Goal: Task Accomplishment & Management: Use online tool/utility

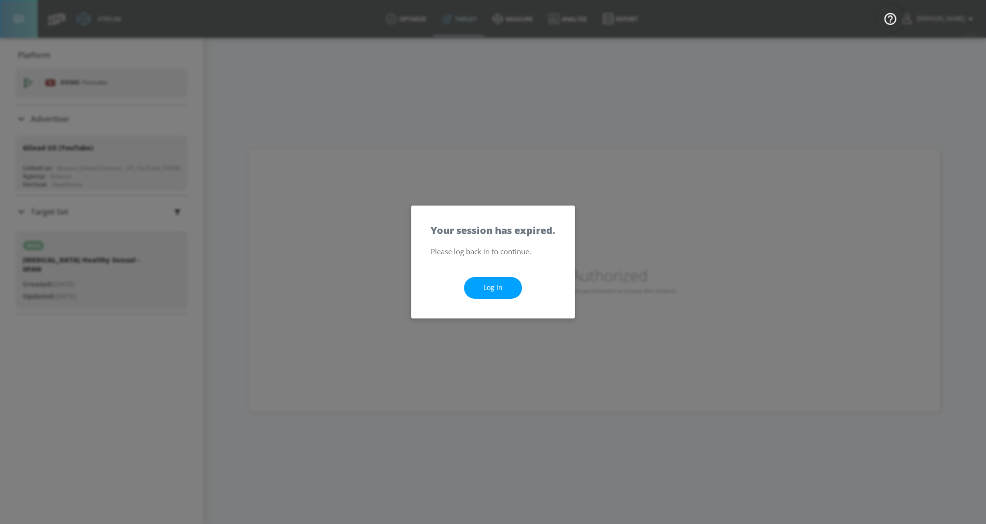
click at [489, 278] on link "Log In" at bounding box center [493, 288] width 58 height 22
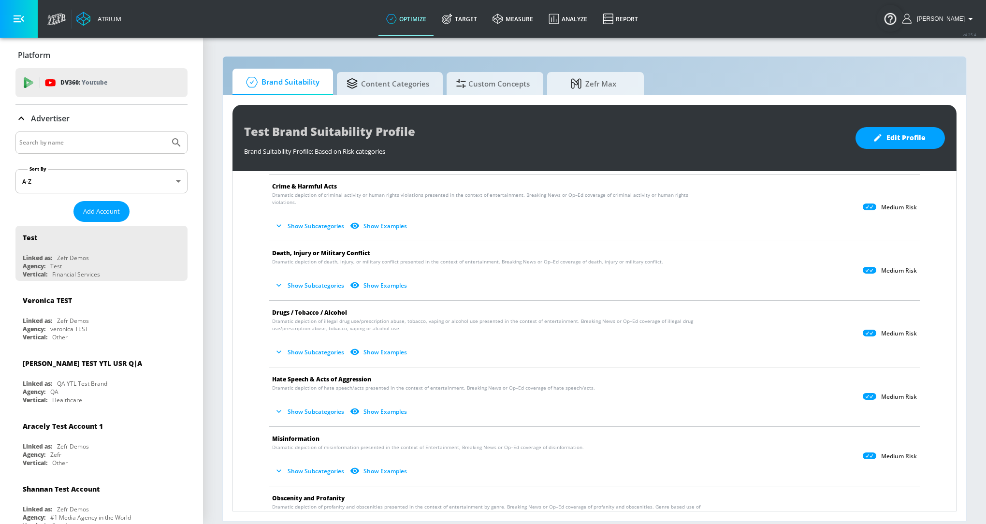
scroll to position [98, 0]
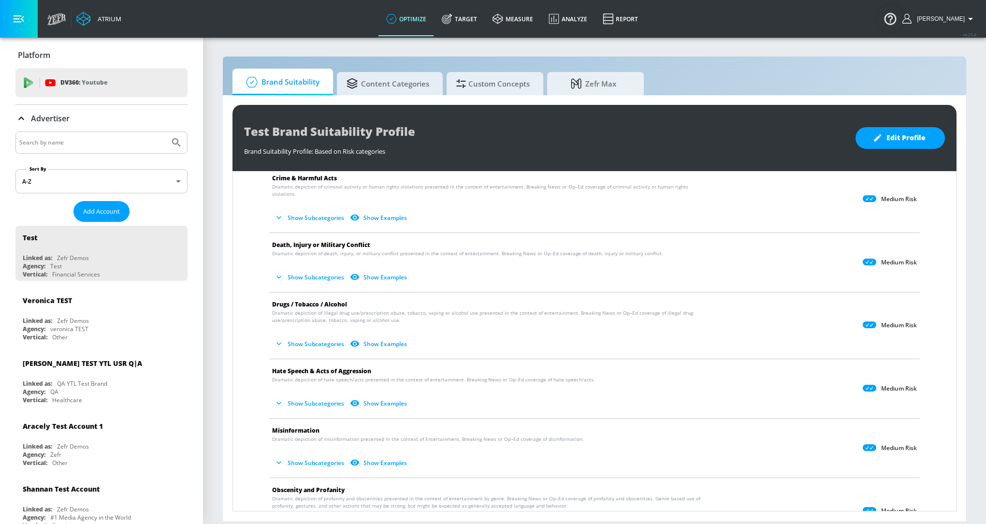
click at [112, 137] on input "Search by name" at bounding box center [92, 142] width 146 height 13
type input "ars"
click at [178, 147] on icon "Submit Search" at bounding box center [177, 143] width 12 height 12
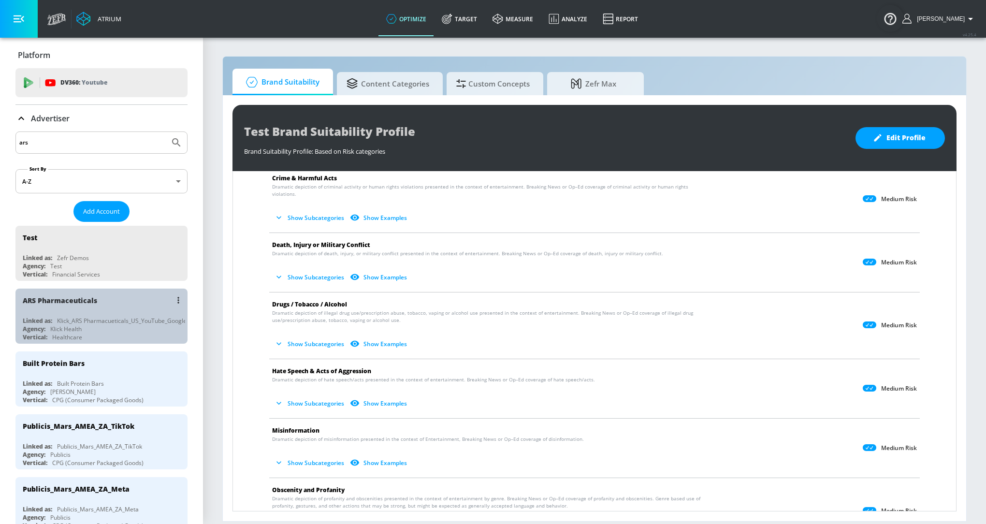
click at [106, 314] on div "ARS Pharmaceuticals Linked as: Klick_ARS Pharmacueticals_US_YouTube_GoogleAds A…" at bounding box center [101, 316] width 172 height 55
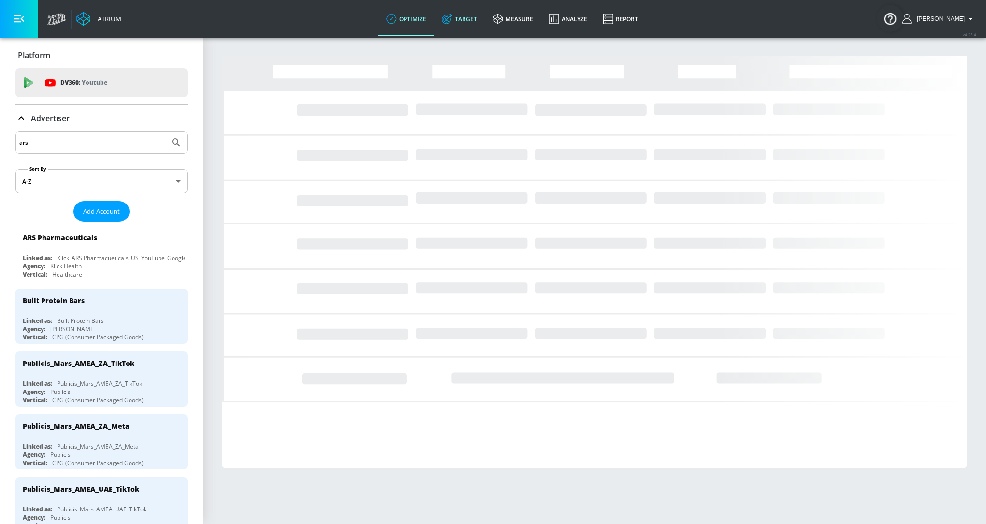
click at [467, 24] on link "Target" at bounding box center [459, 18] width 51 height 35
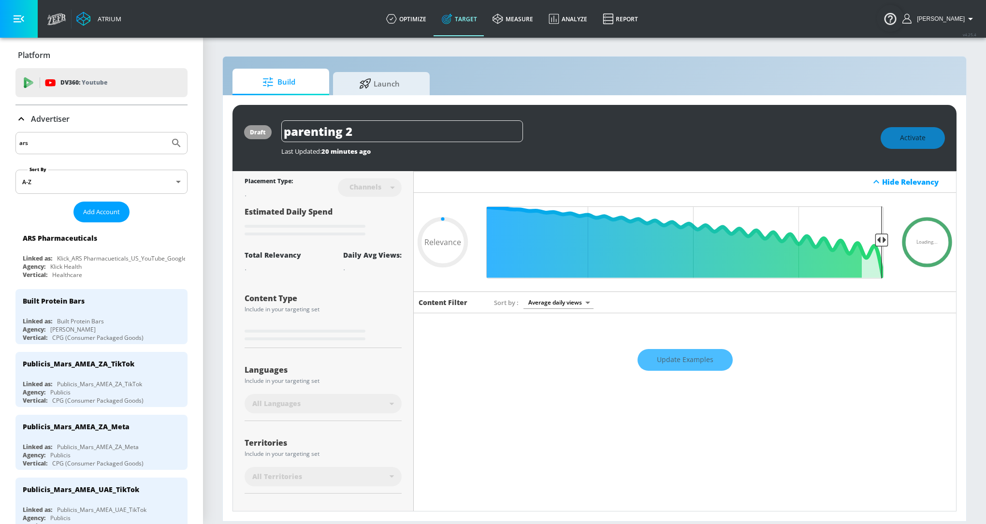
type input "0.05"
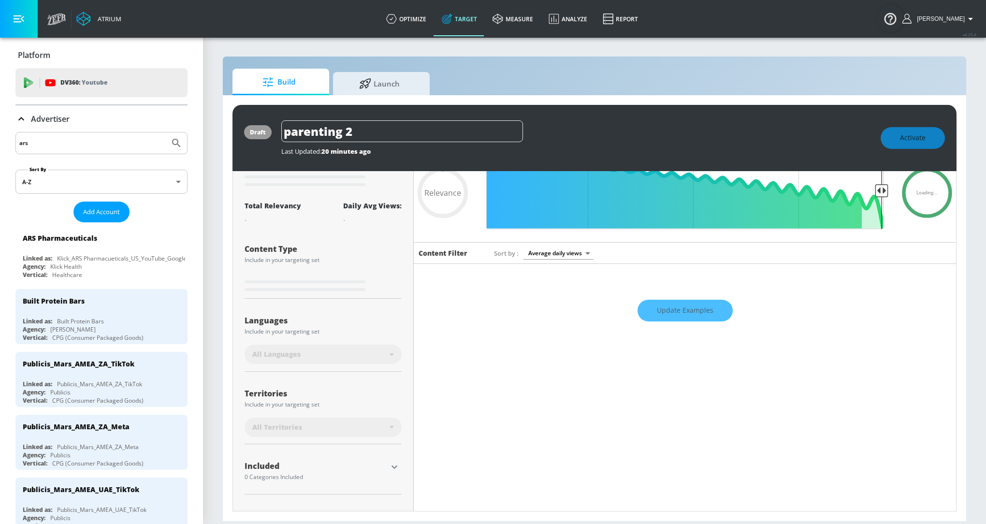
scroll to position [50, 0]
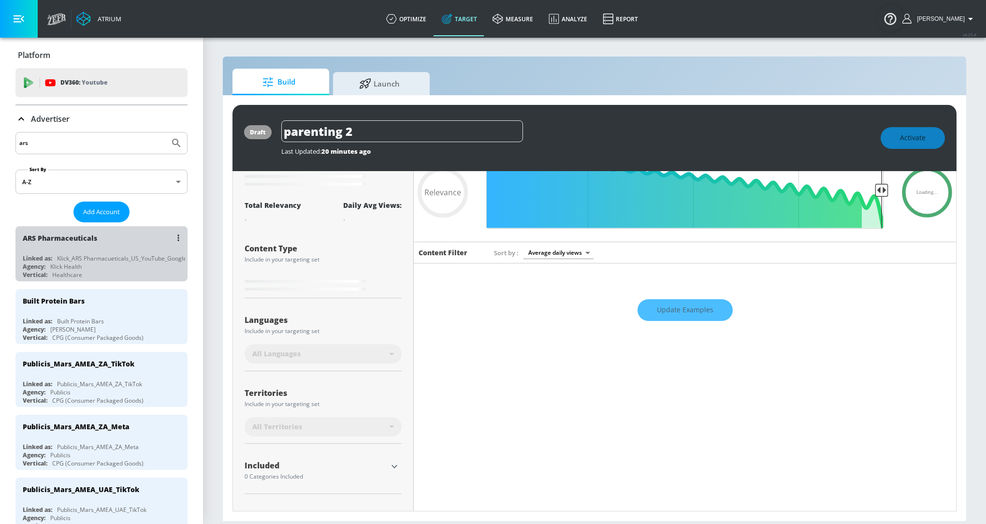
click at [120, 277] on div "Vertical: Healthcare" at bounding box center [104, 275] width 162 height 8
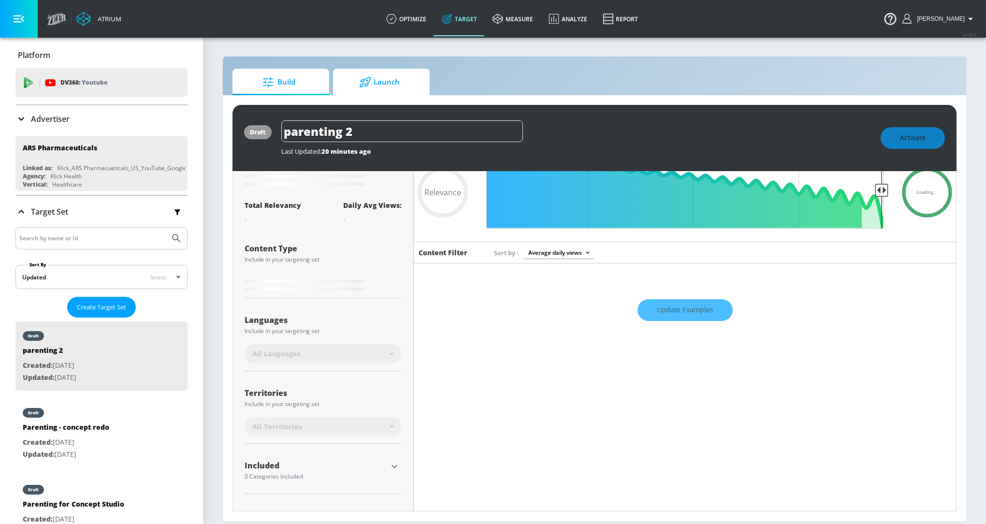
click at [390, 90] on span "Launch" at bounding box center [379, 82] width 73 height 23
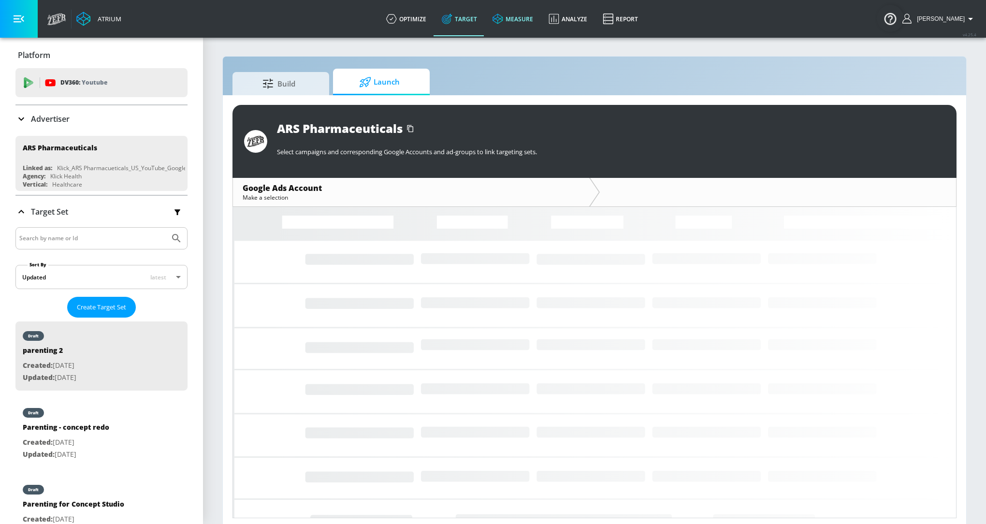
click at [516, 11] on link "measure" at bounding box center [513, 18] width 56 height 35
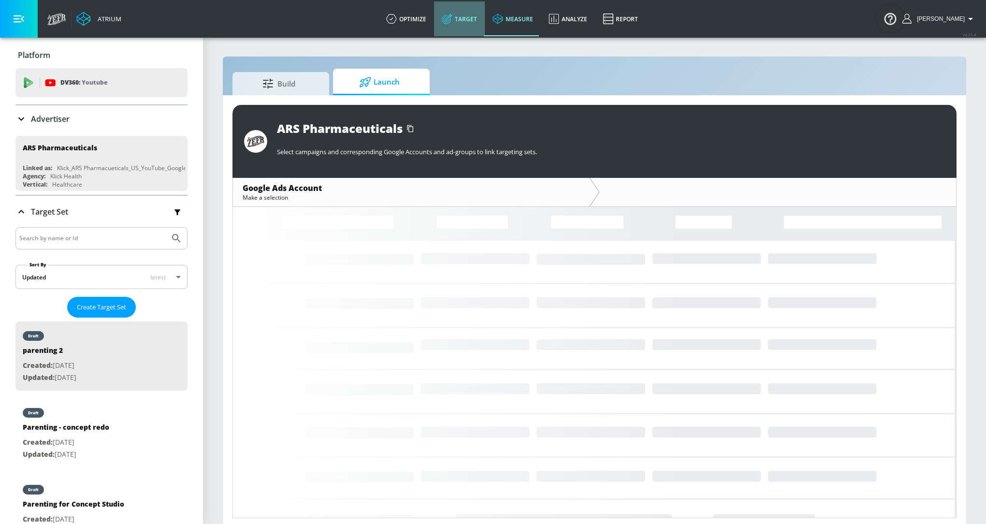
click at [463, 12] on link "Target" at bounding box center [459, 18] width 51 height 35
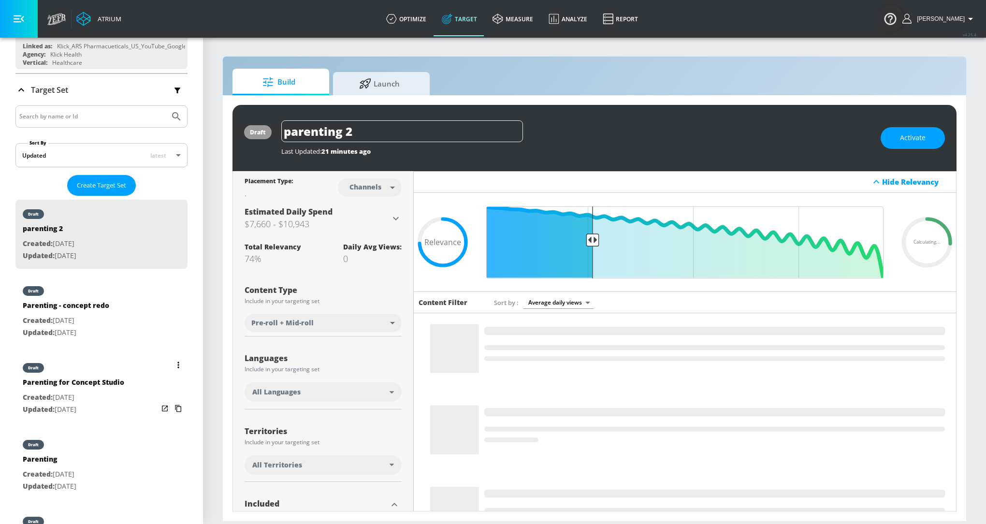
scroll to position [124, 0]
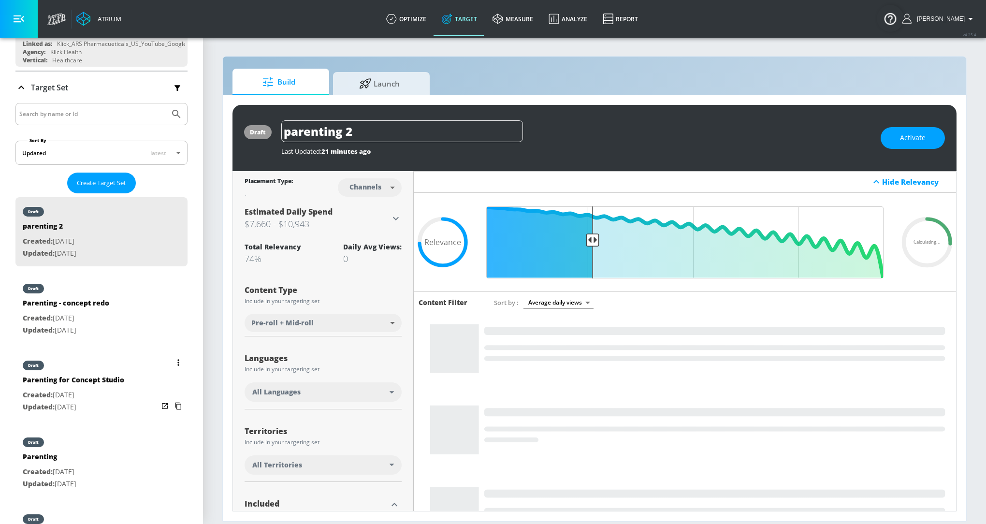
click at [108, 405] on p "Updated: Sep. 24, 2025" at bounding box center [74, 407] width 102 height 12
type input "Parenting for Concept Studio"
type input "0.05"
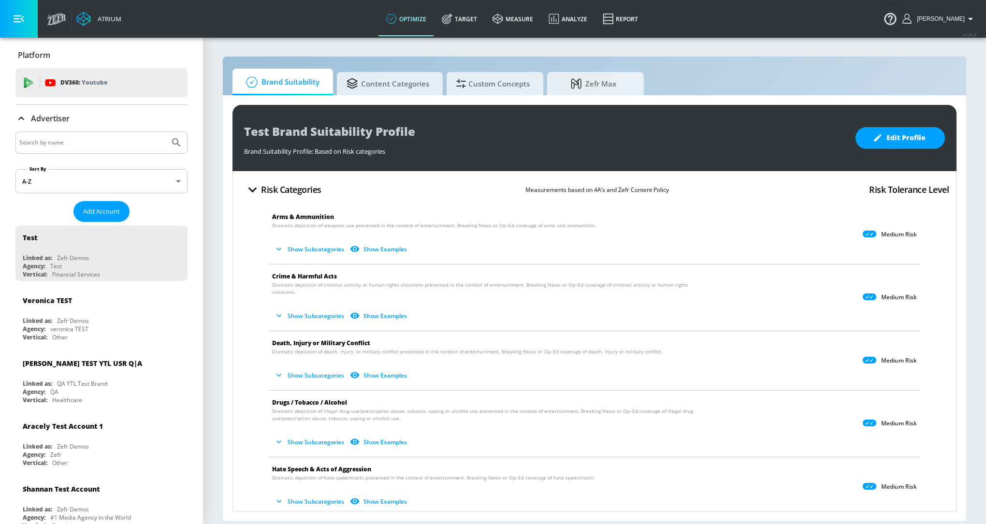
click at [79, 146] on input "Search by name" at bounding box center [92, 142] width 146 height 13
type input "ars"
click at [181, 147] on icon "Submit Search" at bounding box center [177, 143] width 12 height 12
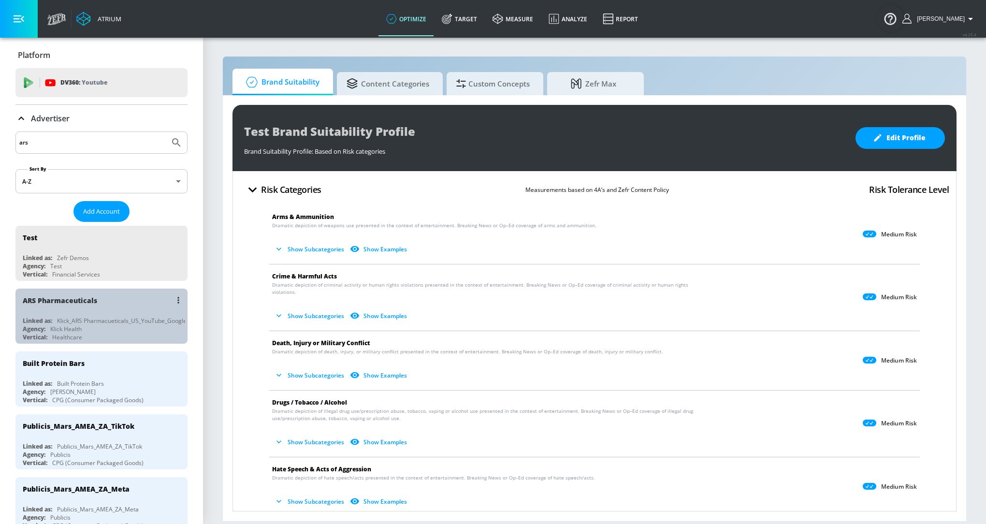
click at [100, 317] on div "Klick_ARS Pharmacueticals_US_YouTube_GoogleAds" at bounding box center [127, 321] width 140 height 8
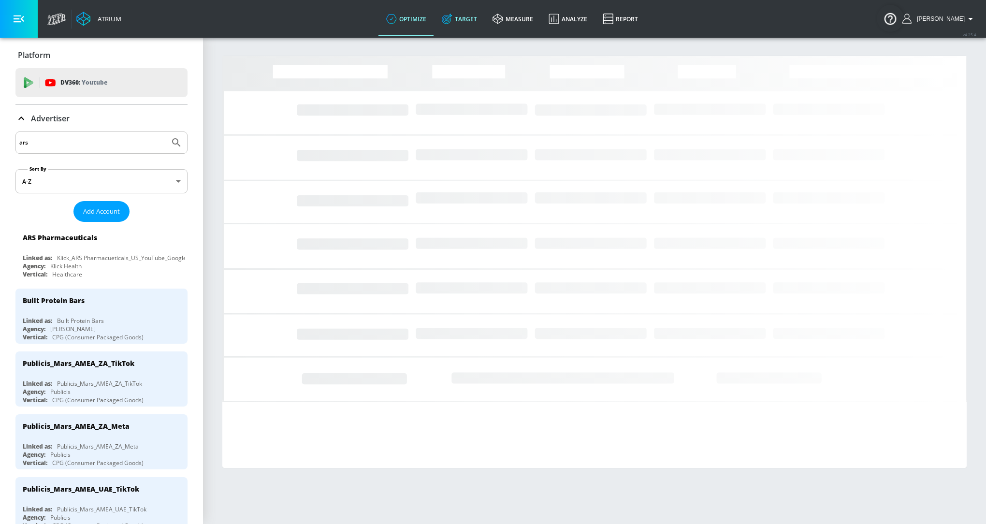
click at [461, 24] on link "Target" at bounding box center [459, 18] width 51 height 35
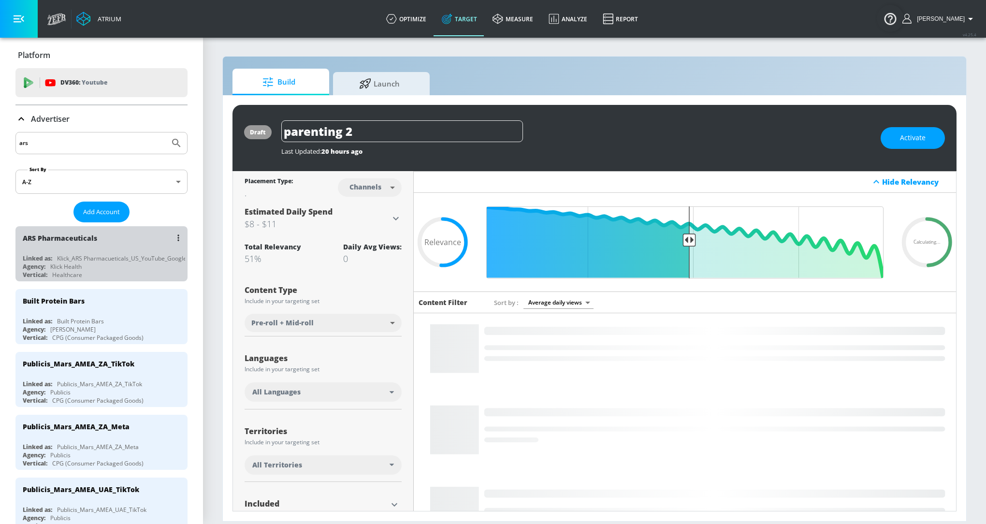
click at [116, 242] on div "ARS Pharmaceuticals" at bounding box center [104, 237] width 162 height 23
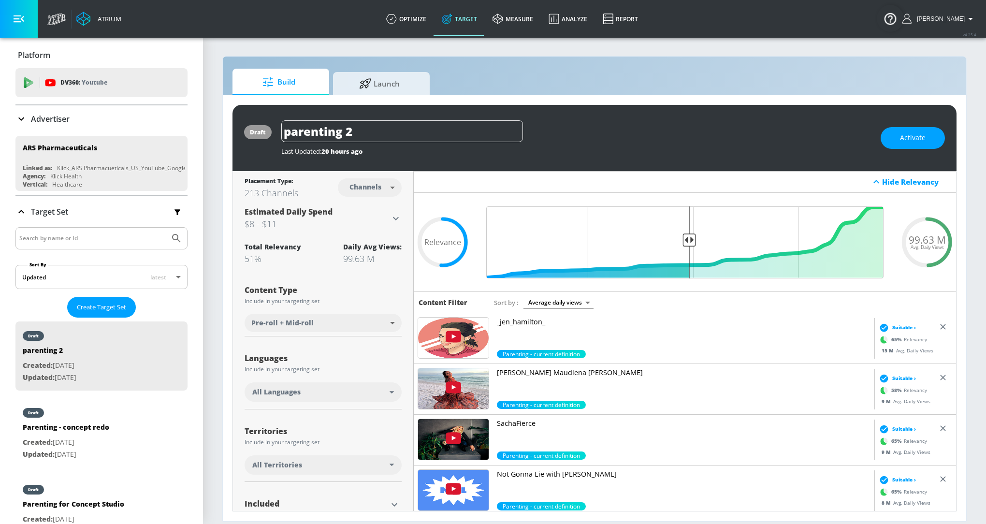
scroll to position [79, 0]
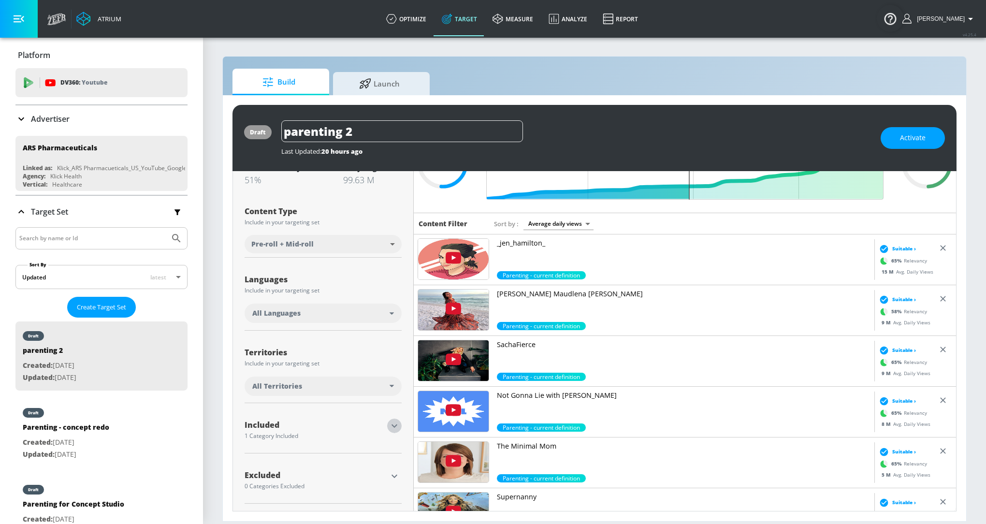
click at [399, 430] on icon "button" at bounding box center [395, 426] width 12 height 12
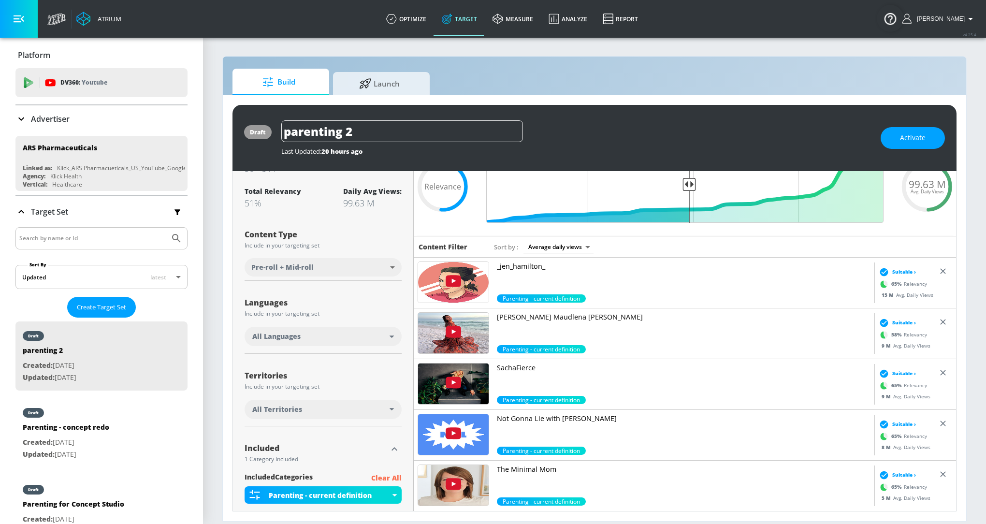
scroll to position [0, 0]
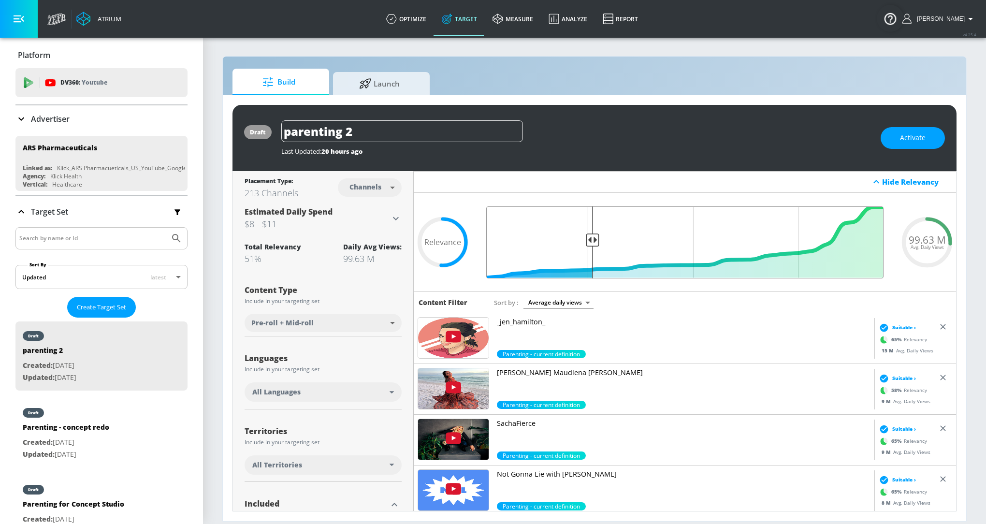
drag, startPoint x: 686, startPoint y: 241, endPoint x: 592, endPoint y: 241, distance: 94.7
type input "0.74"
click at [592, 241] on input "Final Threshold" at bounding box center [684, 242] width 407 height 72
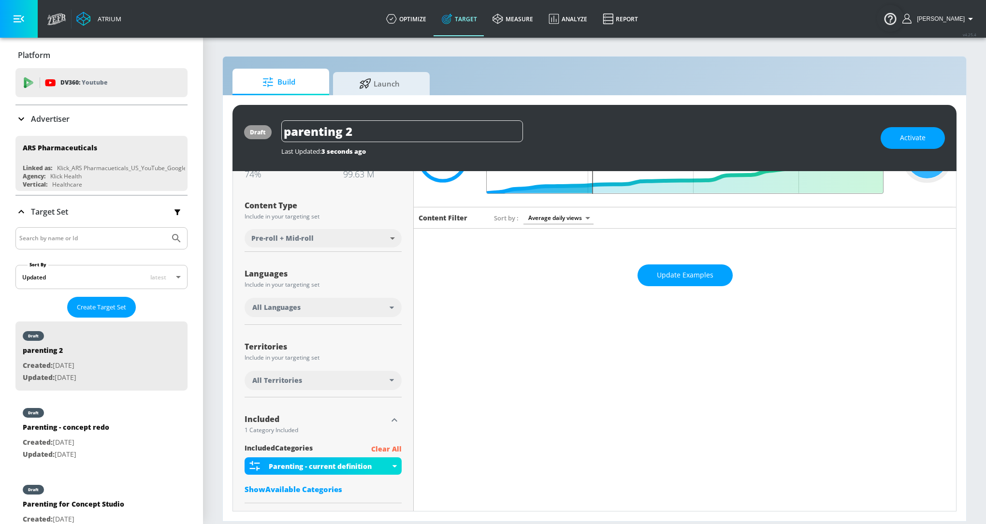
scroll to position [135, 0]
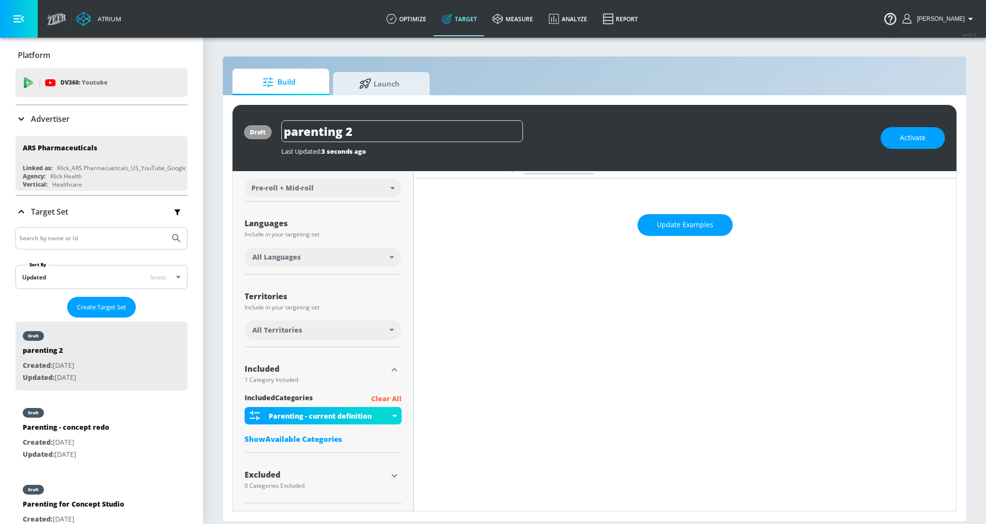
click at [325, 444] on div "included Categories Clear All Parenting - current definition Show Available Cat…" at bounding box center [323, 421] width 157 height 56
click at [325, 438] on div "Show Available Categories" at bounding box center [323, 439] width 157 height 10
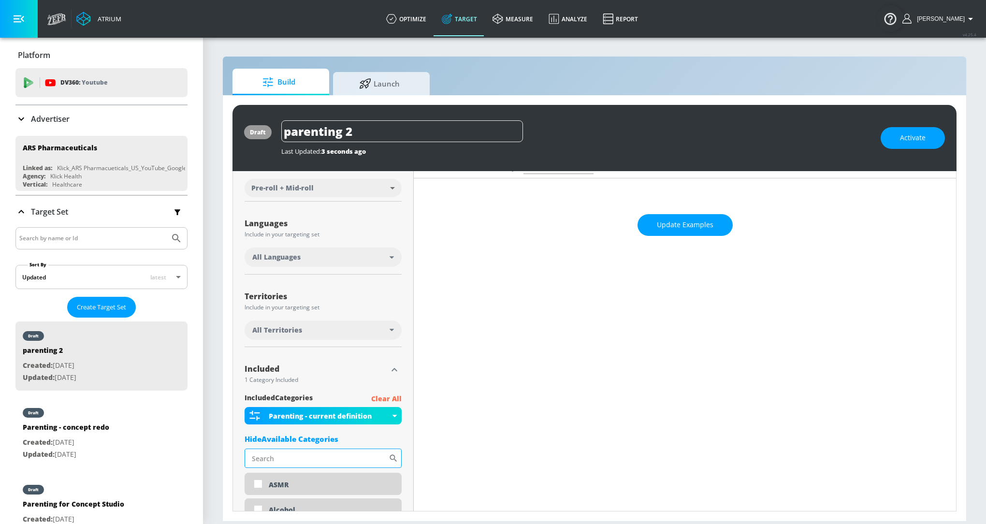
click at [341, 453] on input "Sort By" at bounding box center [317, 458] width 144 height 19
type input "parenting"
click at [335, 483] on div "Parenting" at bounding box center [331, 485] width 125 height 9
checkbox input "true"
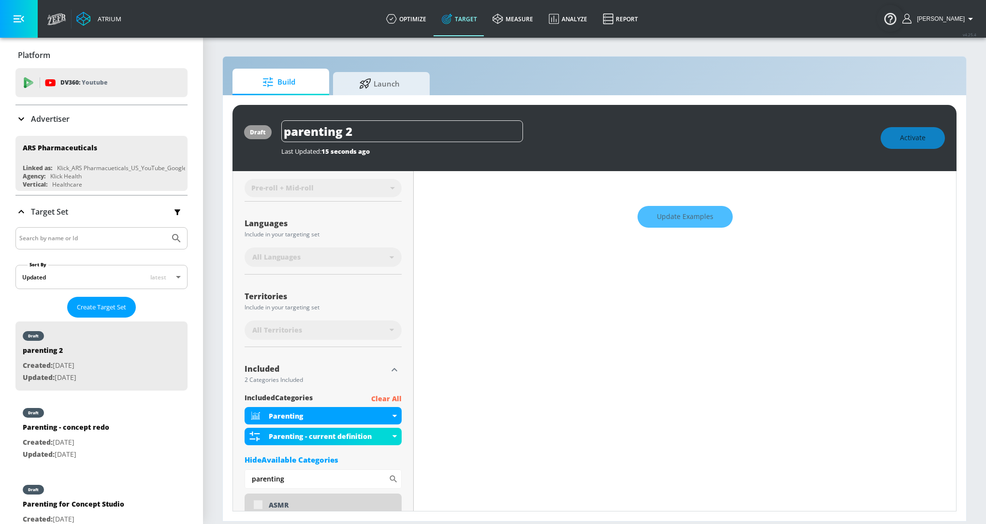
click at [666, 230] on div "Update Examples" at bounding box center [685, 217] width 542 height 34
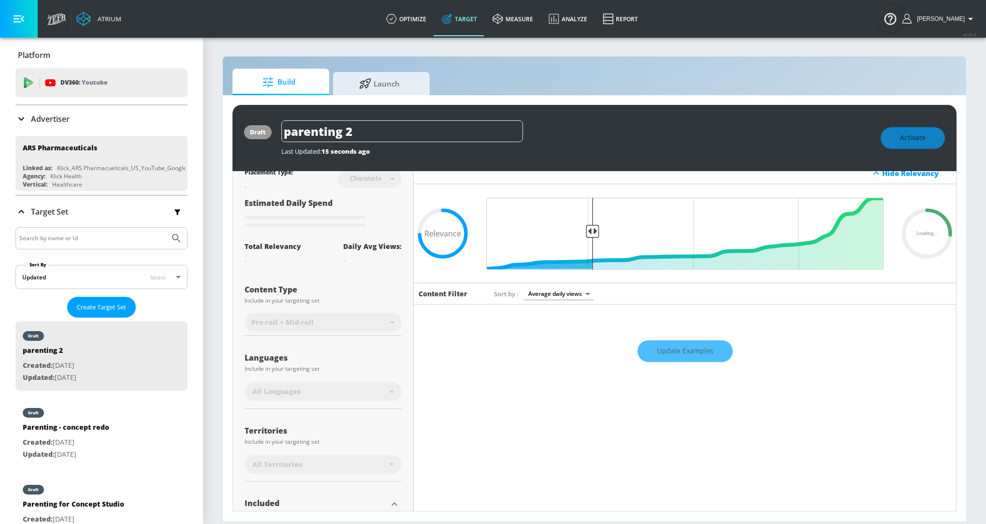
scroll to position [0, 0]
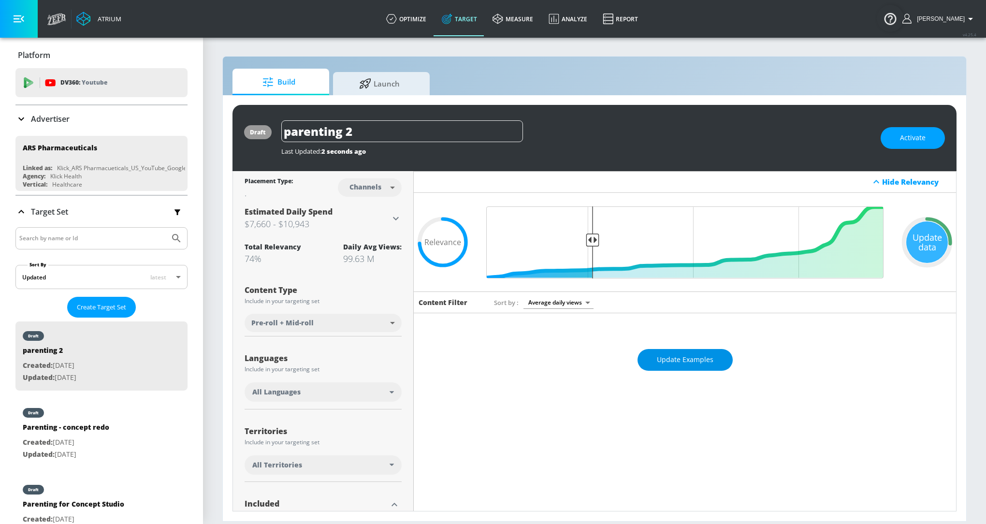
click at [674, 363] on span "Update Examples" at bounding box center [685, 360] width 57 height 12
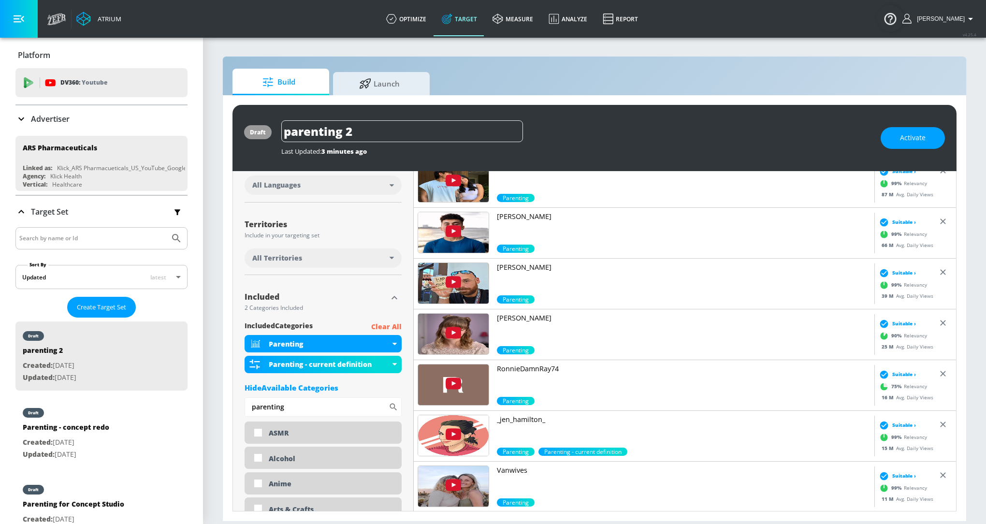
scroll to position [69, 0]
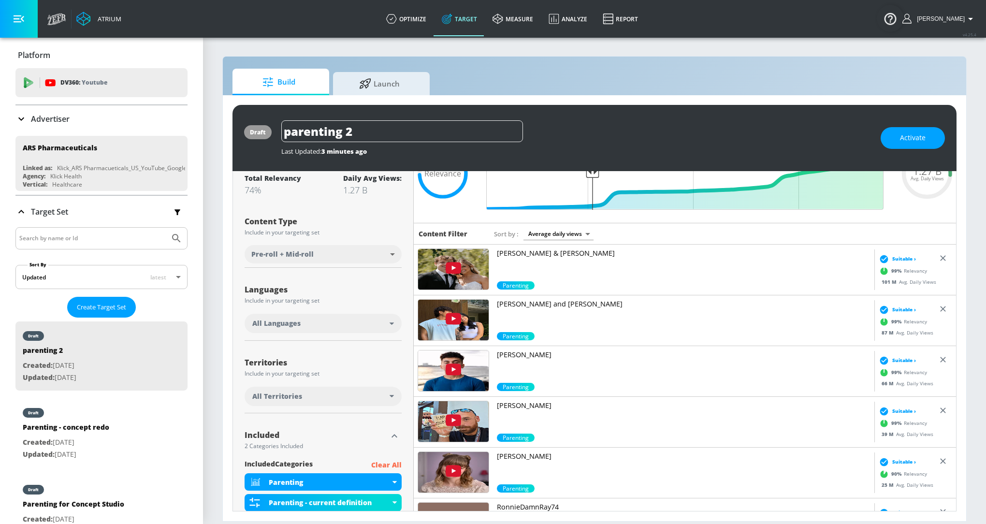
click at [536, 253] on p "Courtney & Alex" at bounding box center [684, 253] width 374 height 10
click at [550, 304] on p "Andy and Michelle" at bounding box center [684, 304] width 374 height 10
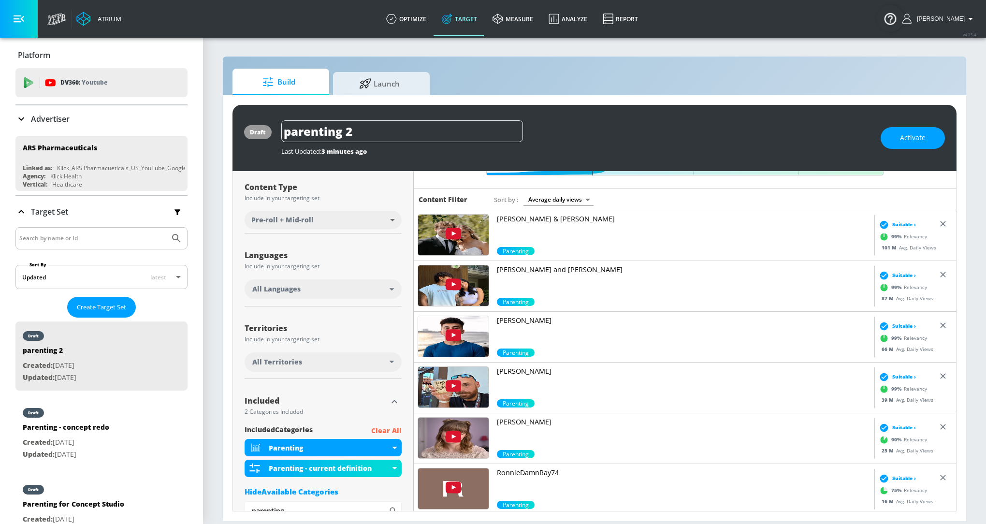
scroll to position [102, 0]
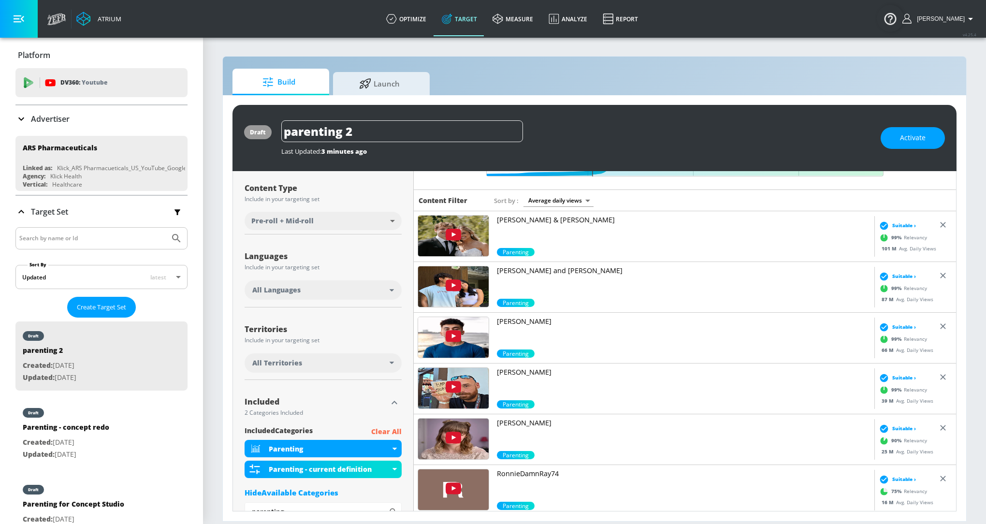
click at [528, 321] on p "Gohar Khan" at bounding box center [684, 322] width 374 height 10
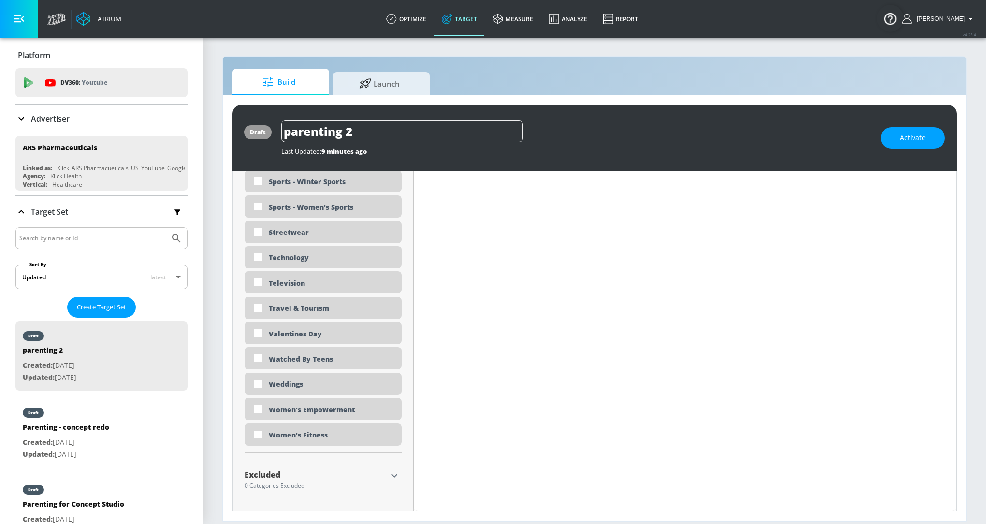
scroll to position [0, 0]
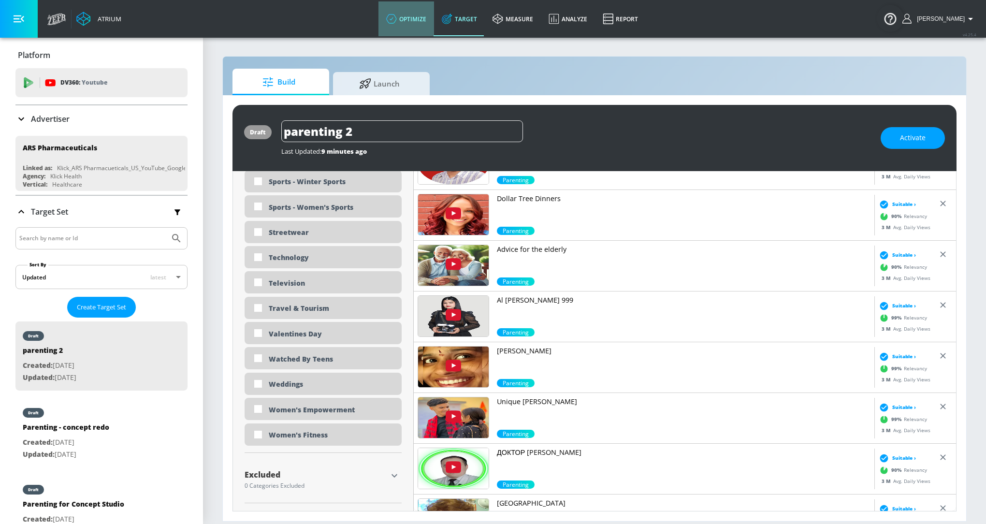
click at [433, 28] on link "optimize" at bounding box center [407, 18] width 56 height 35
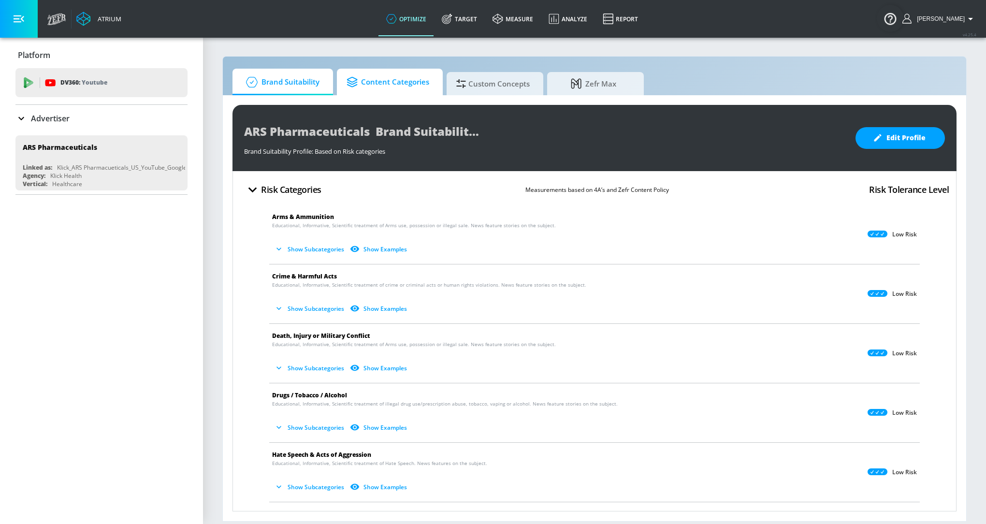
click at [419, 88] on span "Content Categories" at bounding box center [388, 82] width 83 height 23
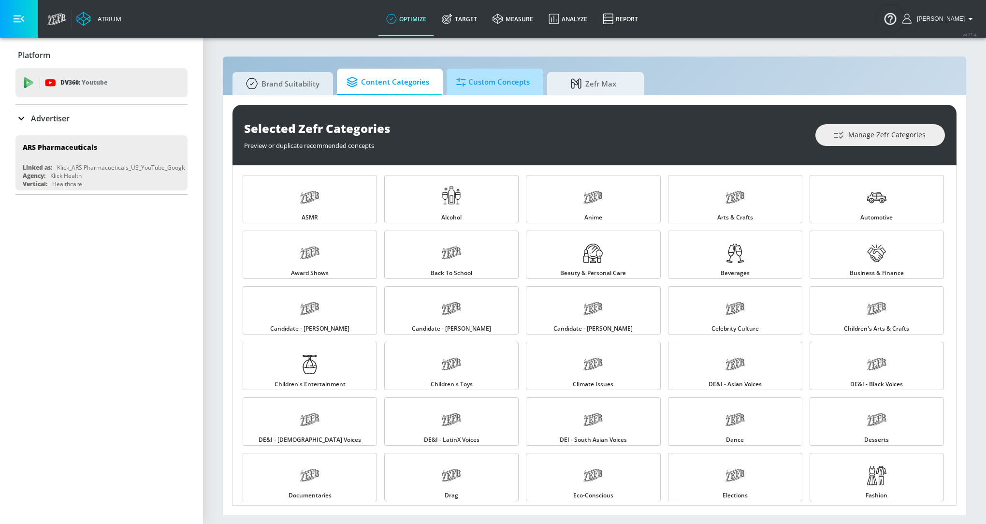
click at [491, 93] on link "Custom Concepts" at bounding box center [495, 82] width 97 height 27
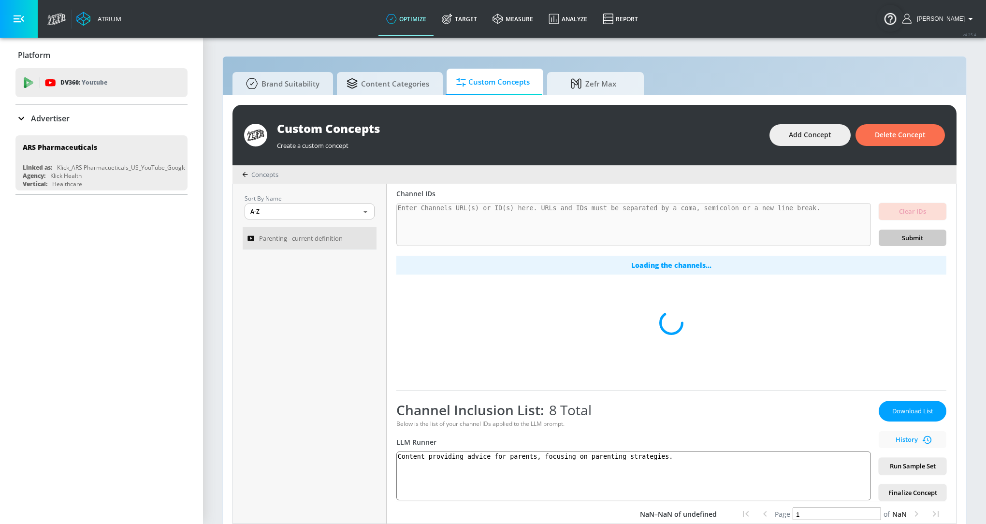
scroll to position [65, 0]
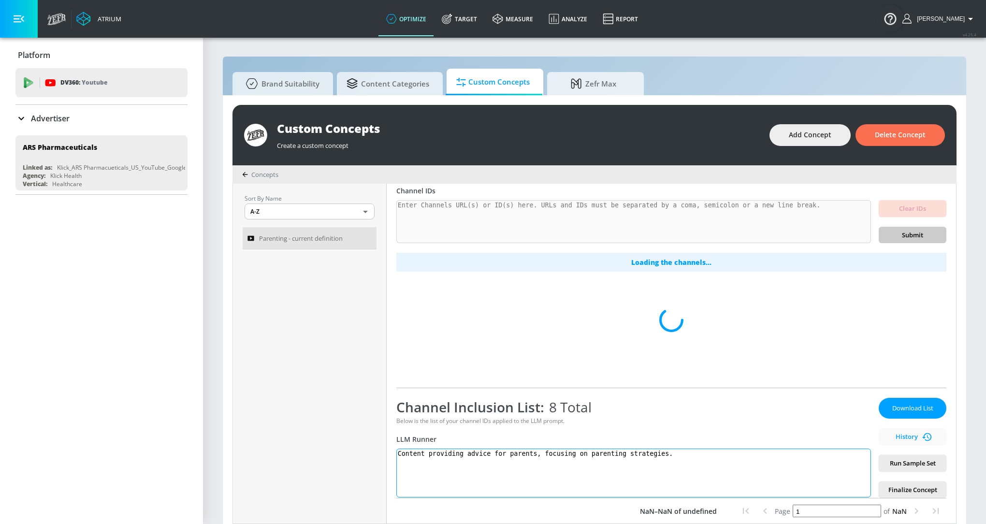
click at [645, 460] on textarea "Content providing advice for parents, focusing on parenting strategies." at bounding box center [633, 473] width 475 height 49
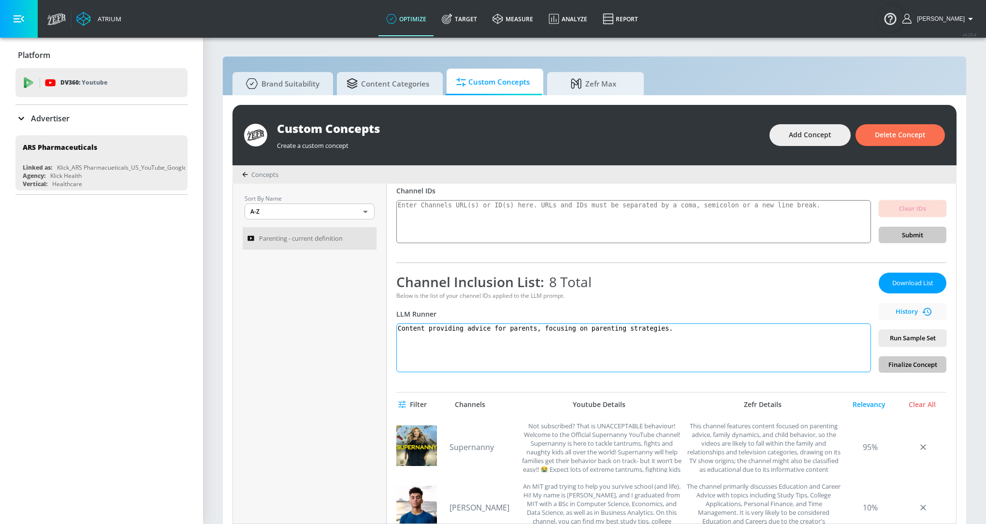
click at [493, 331] on textarea "Content providing advice for parents, focusing on parenting strategies." at bounding box center [633, 347] width 475 height 49
paste textarea "Parenting content offers practical guidance, expert insights, and authentic exp…"
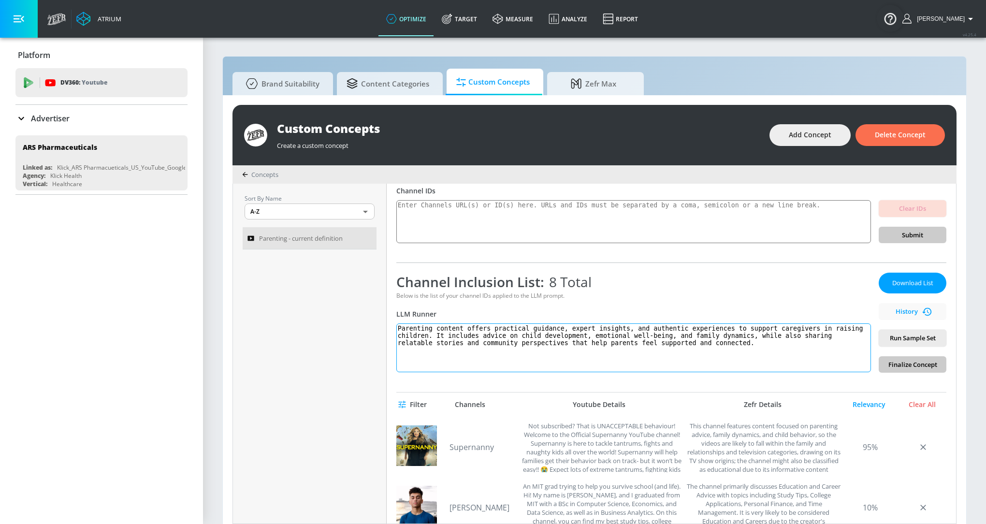
scroll to position [0, 0]
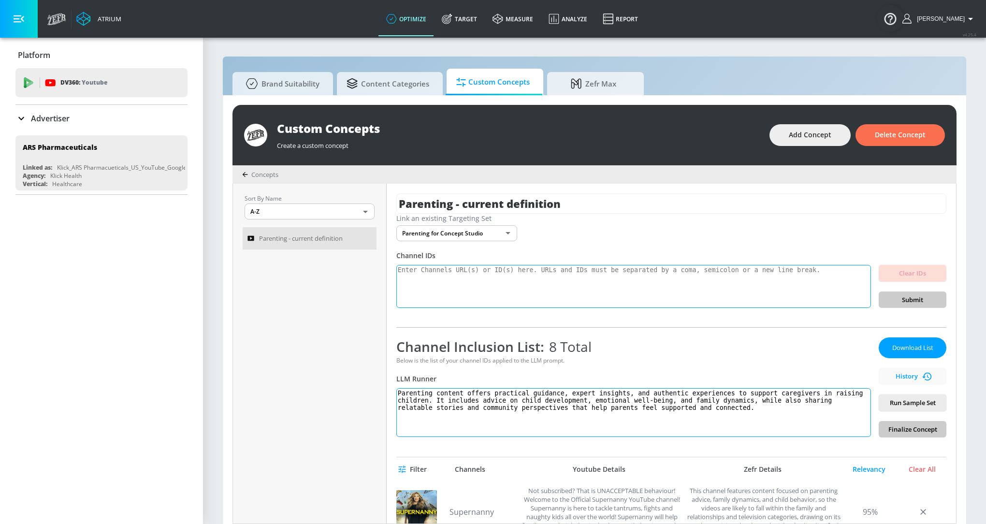
type textarea "Parenting content offers practical guidance, expert insights, and authentic exp…"
click at [486, 289] on textarea at bounding box center [633, 287] width 475 height 44
paste textarea "UCPk2s5c4R_d-EUUNvFFODoA"
paste textarea "UCdOBMHZkef1BLXBUe5Nxc_Q"
paste textarea "UC0vZLg7QpgEPYCselbloEyQ"
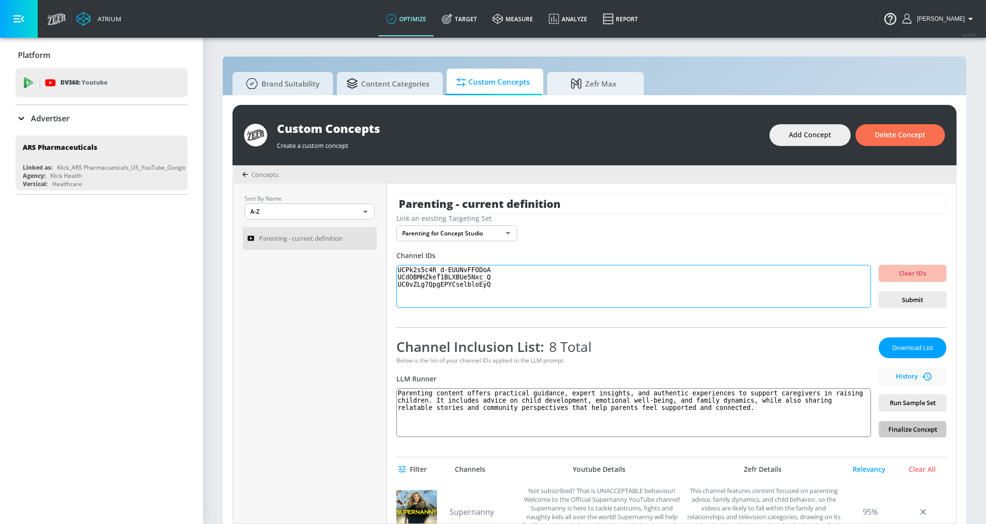
paste textarea "UCYI6_UU0Sr2wI9P6cr7Unow"
paste textarea "UCC1oaRFc9jkPevIOHf2qbpw"
paste textarea "UCMfXv2enRXepxG92VoxfrEg"
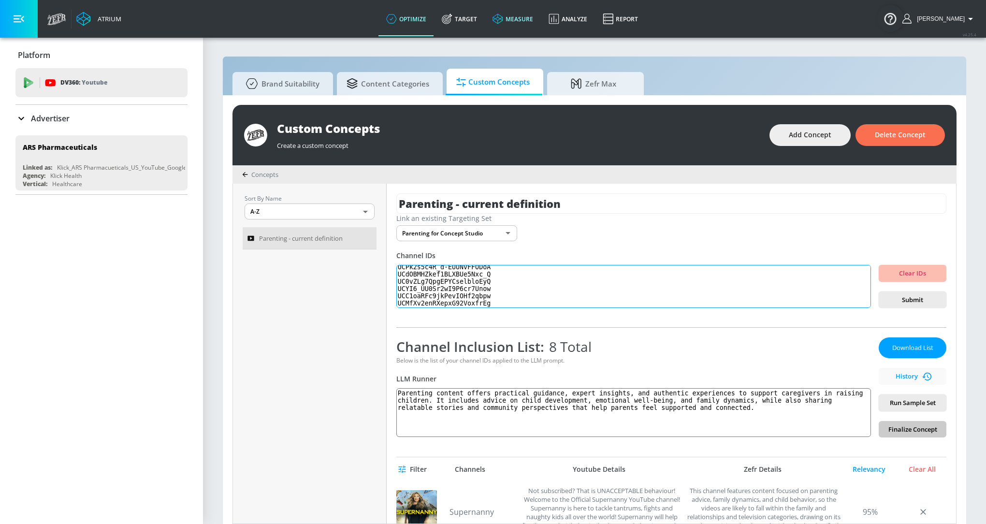
paste textarea "UCQcifo_12x84Uji6h1TVmKg"
paste textarea "UCSrVu4egvMdSX3jZ4_tP-6g"
paste textarea "MumsTrueTea"
paste textarea "UCiH08JKhlaKxY66kGqQvFNA"
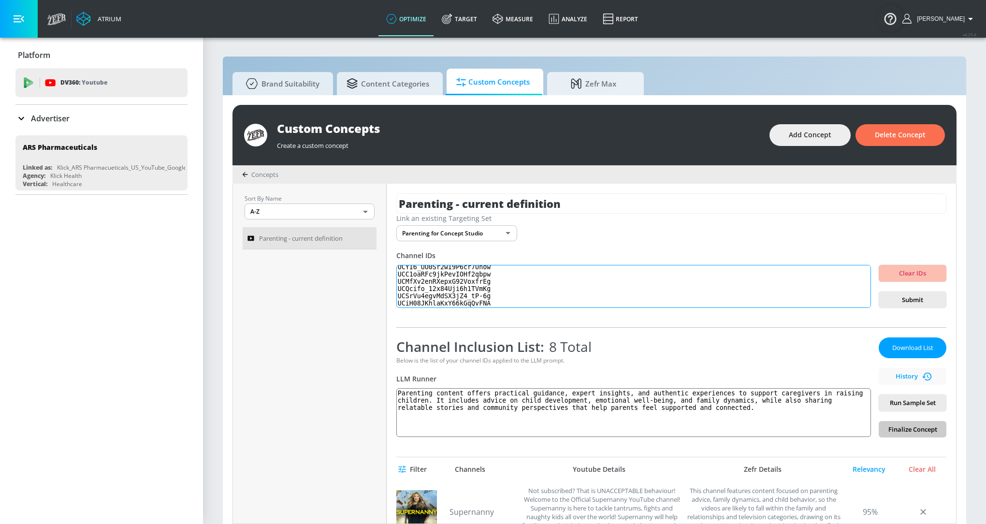
scroll to position [34, 0]
paste textarea "UCAGzsitVRiUECxXNL5rfPGw"
click at [498, 302] on textarea "UCPk2s5c4R_d-EUUNvFFODoA UCdOBMHZkef1BLXBUe5Nxc_Q UC0vZLg7QpgEPYCselbloEyQ UCYI…" at bounding box center [633, 287] width 475 height 44
paste textarea "UC53ONFvWH0hU985xkjVLSwQ"
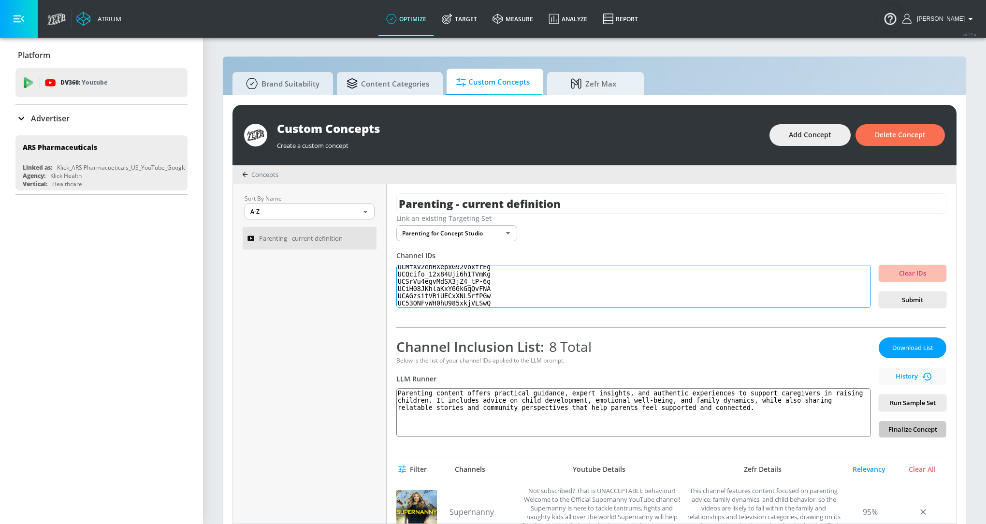
type textarea "UCPk2s5c4R_d-EUUNvFFODoA UCdOBMHZkef1BLXBUe5Nxc_Q UC0vZLg7QpgEPYCselbloEyQ UCYI…"
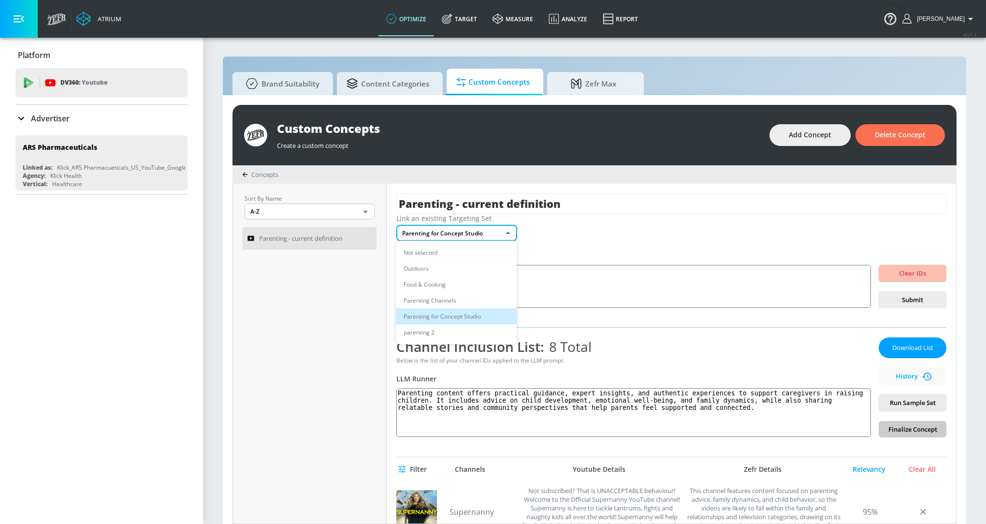
click at [466, 233] on body "Atrium optimize Target measure Analyze Report optimize Target measure Analyze R…" at bounding box center [493, 267] width 986 height 534
click at [466, 261] on li "Outdoors" at bounding box center [456, 269] width 121 height 16
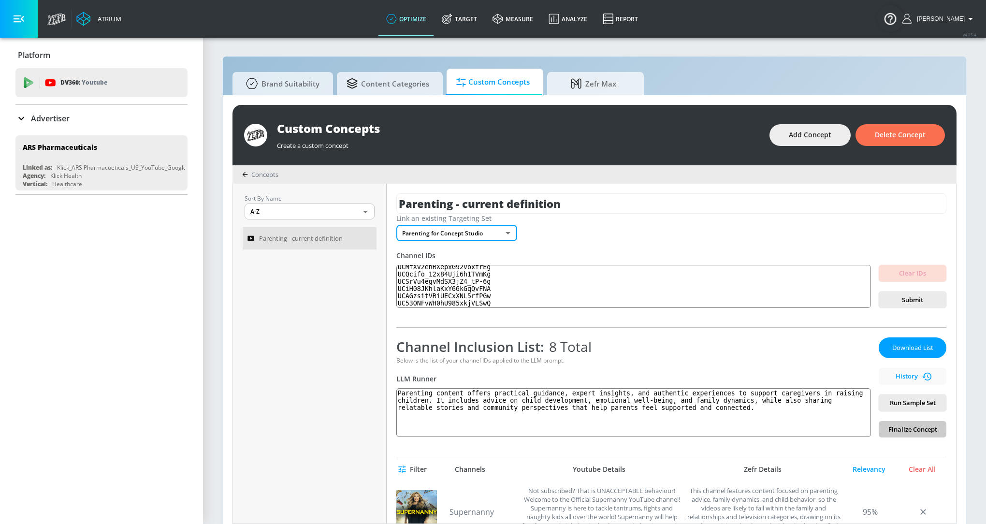
click at [469, 232] on body "Atrium optimize Target measure Analyze Report optimize Target measure Analyze R…" at bounding box center [493, 267] width 986 height 534
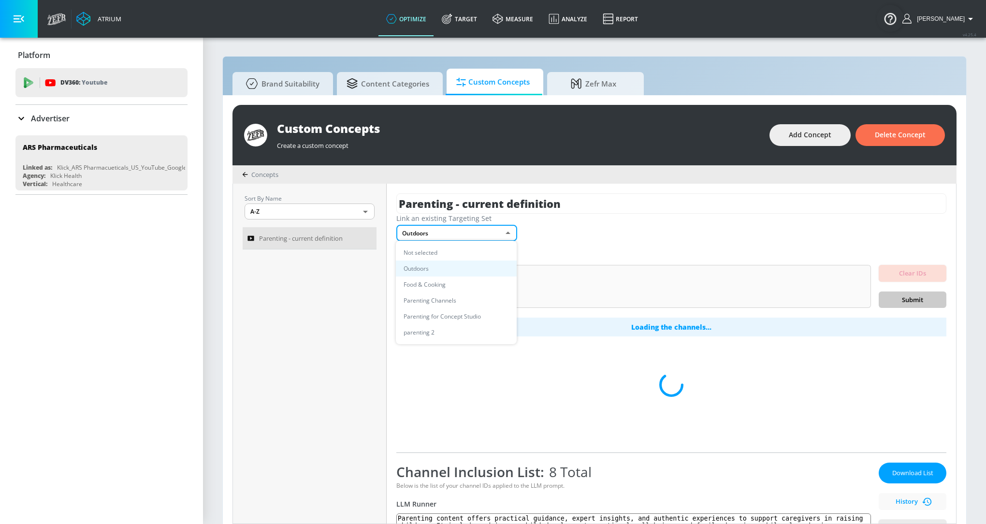
drag, startPoint x: 470, startPoint y: 303, endPoint x: 470, endPoint y: 320, distance: 16.4
click at [470, 320] on ul "Not selected Outdoors Food & Cooking Parenting Channels Parenting for Concept S…" at bounding box center [456, 292] width 121 height 103
click at [470, 320] on li "Parenting for Concept Studio" at bounding box center [456, 316] width 121 height 16
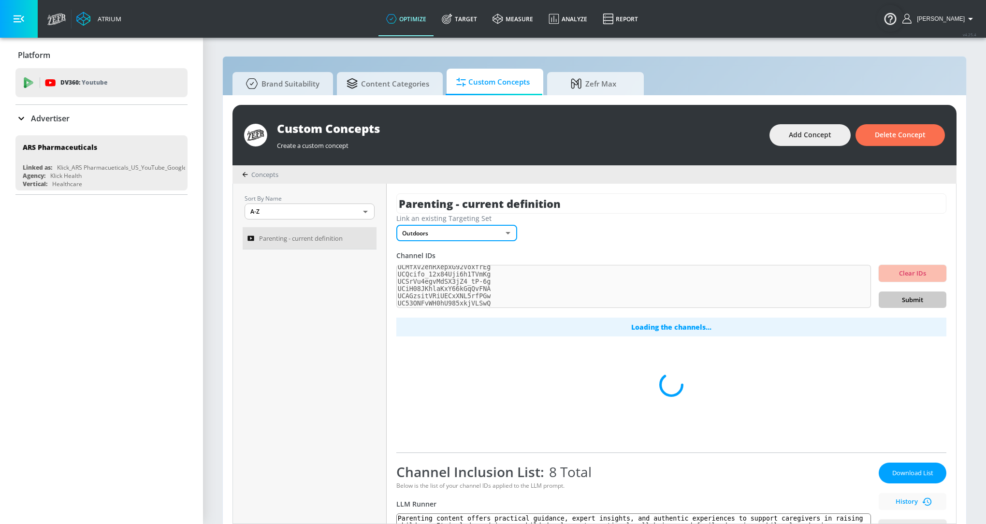
type input "424b6802-a90e-4333-8e35-10e9dd5f44ea"
click at [750, 237] on div "Link an existing Targeting Set Parenting for Concept Studio 424b6802-a90e-4333-…" at bounding box center [671, 228] width 550 height 28
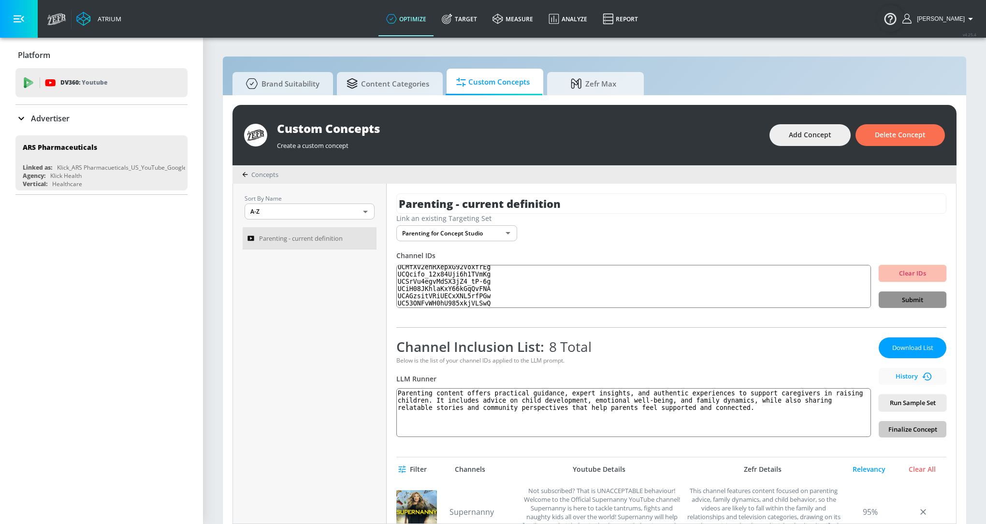
click at [921, 304] on span "Submit" at bounding box center [913, 299] width 52 height 11
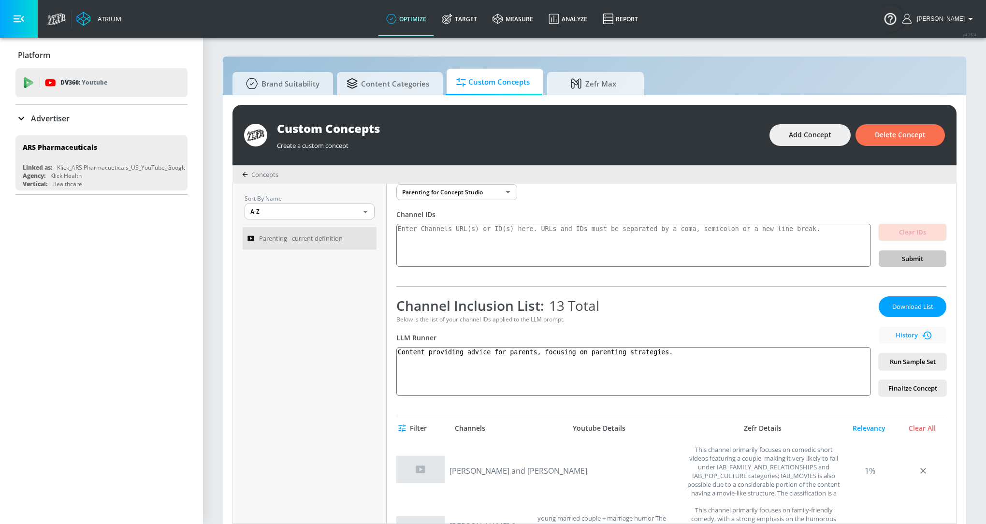
scroll to position [0, 0]
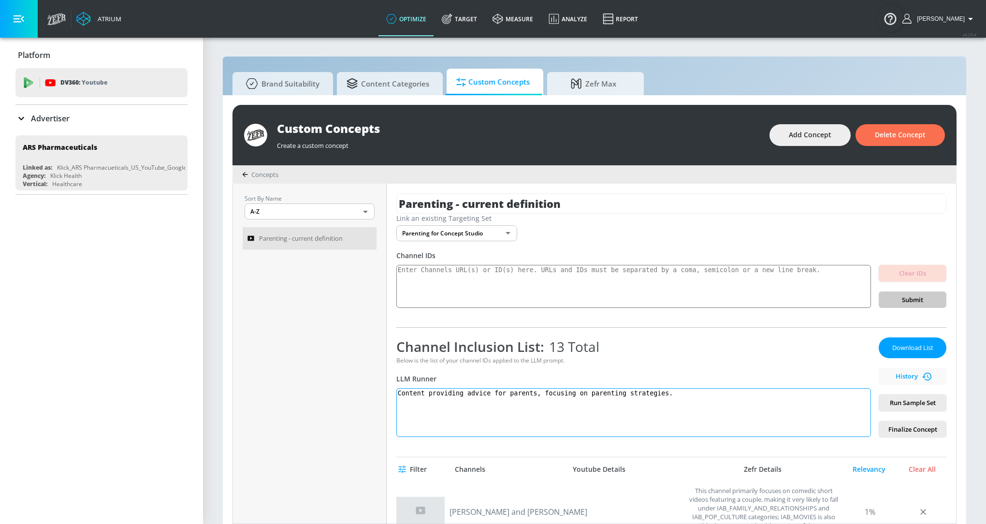
click at [496, 411] on textarea "Content providing advice for parents, focusing on parenting strategies." at bounding box center [633, 412] width 475 height 49
click at [505, 395] on textarea "Content providing advice for parents, focusing on parenting strategies." at bounding box center [633, 412] width 475 height 49
click at [463, 408] on textarea "Content providing advice for parents, focusing on parenting strategies." at bounding box center [633, 412] width 475 height 49
paste textarea "Parenting content offers practical guidance, expert insights, and authentic exp…"
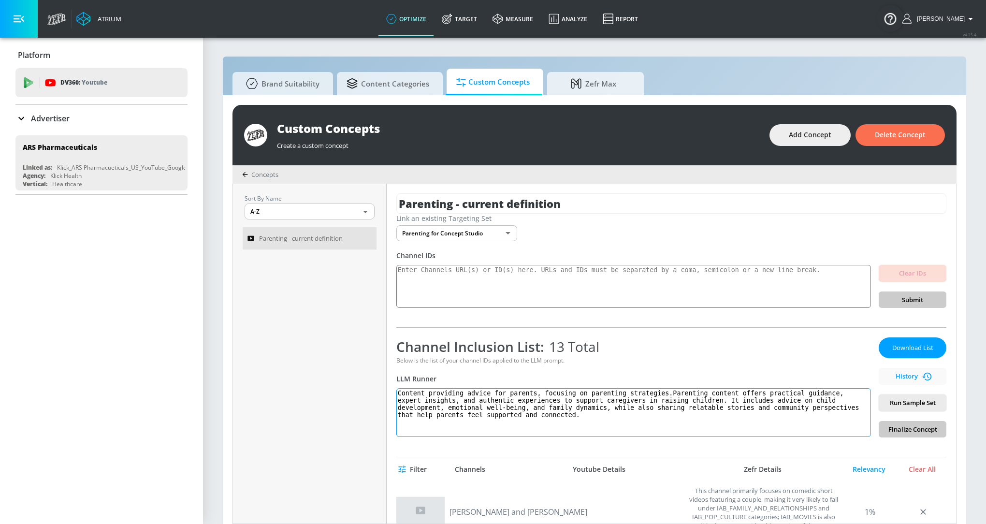
click at [463, 402] on textarea "Content providing advice for parents, focusing on parenting strategies.Parentin…" at bounding box center [633, 412] width 475 height 49
paste textarea
type textarea "Parenting content offers practical guidance, expert insights, and authentic exp…"
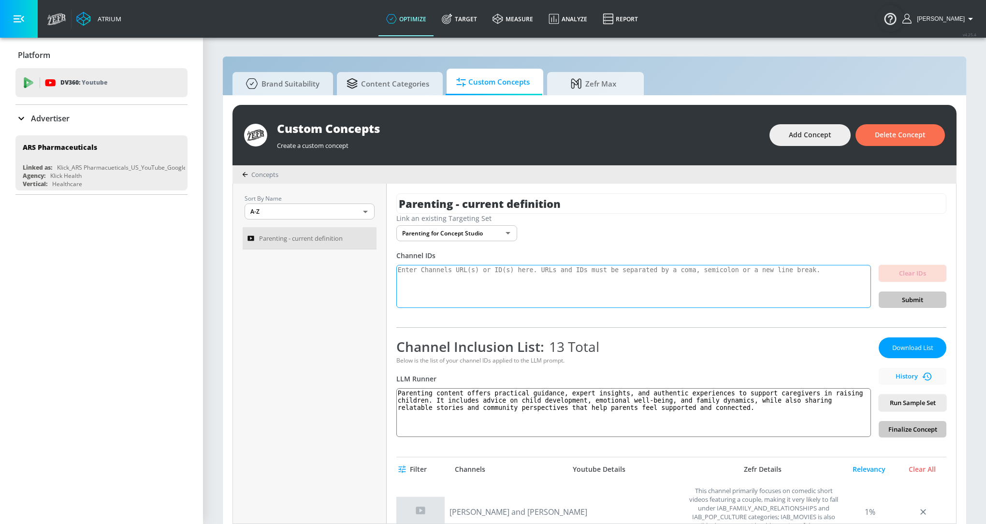
click at [468, 292] on textarea at bounding box center [633, 287] width 475 height 44
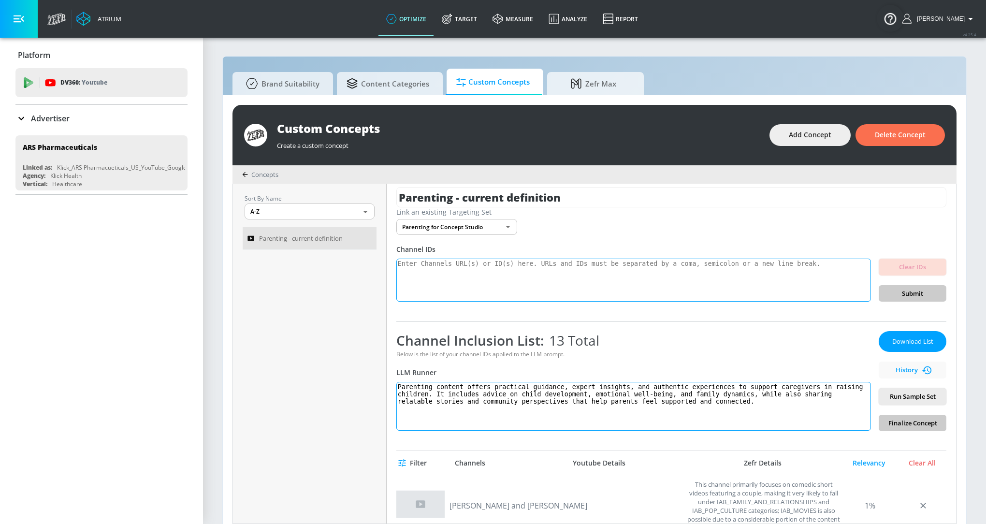
scroll to position [11, 0]
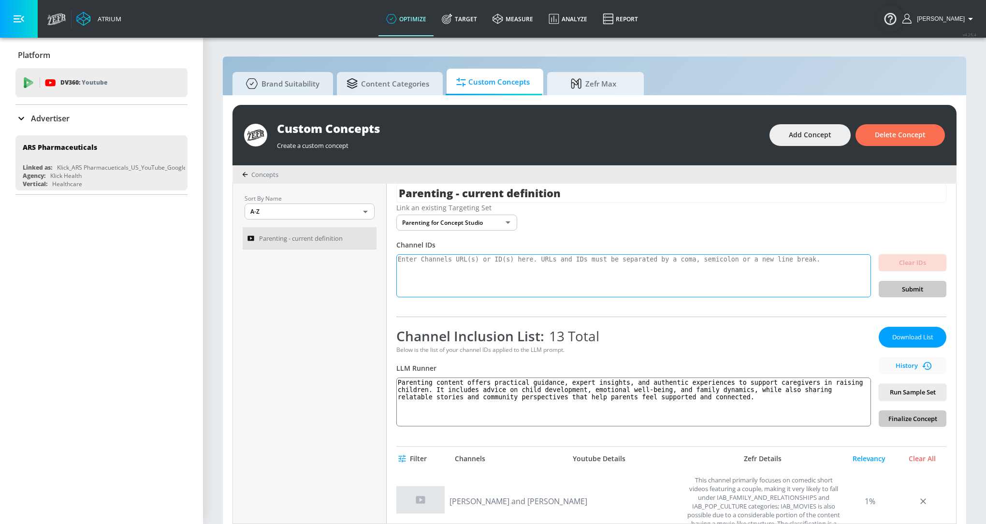
click at [473, 296] on textarea at bounding box center [633, 276] width 475 height 44
paste textarea "UC53ONFvWH0hU985xkjVLSwQ"
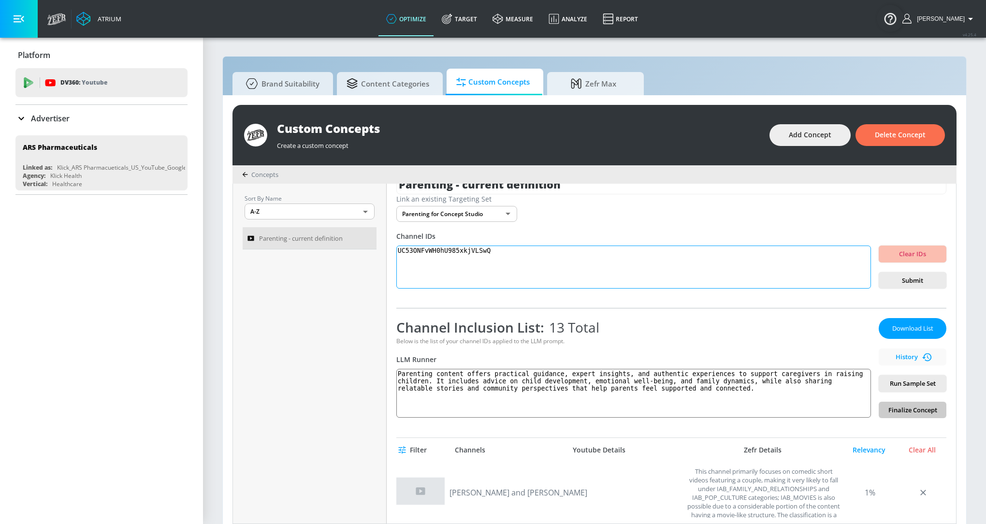
scroll to position [0, 0]
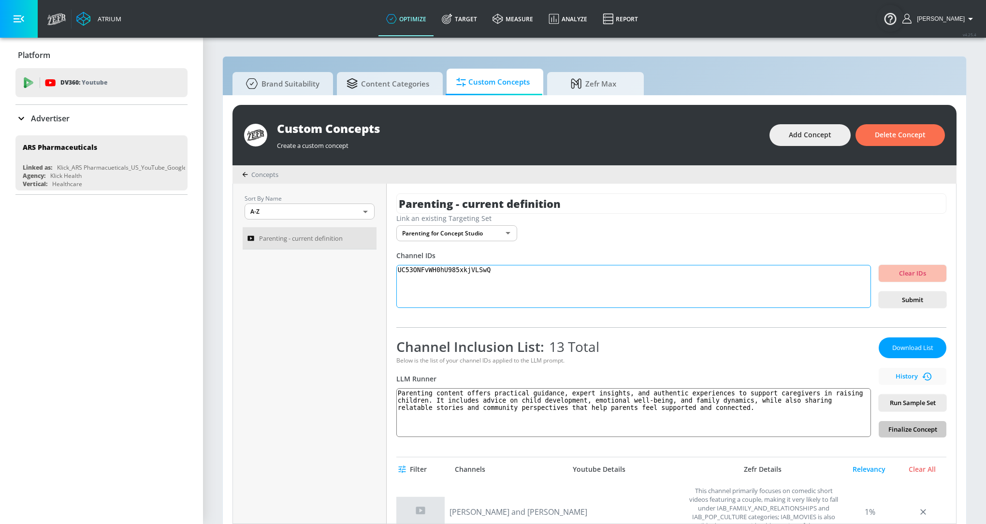
type textarea "UC53ONFvWH0hU985xkjVLSwQ"
click at [923, 435] on div "Download List History Run Sample Set Finalize Concept" at bounding box center [913, 387] width 68 height 100
click at [921, 427] on div "Download List History Run Sample Set Finalize Concept" at bounding box center [913, 387] width 68 height 100
click at [905, 422] on div "Download List History Run Sample Set Finalize Concept" at bounding box center [913, 387] width 68 height 100
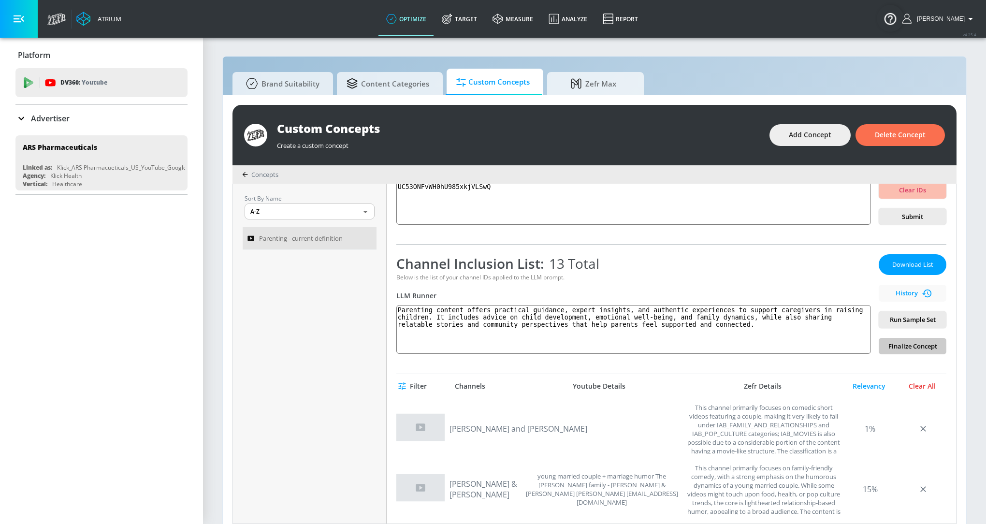
scroll to position [98, 0]
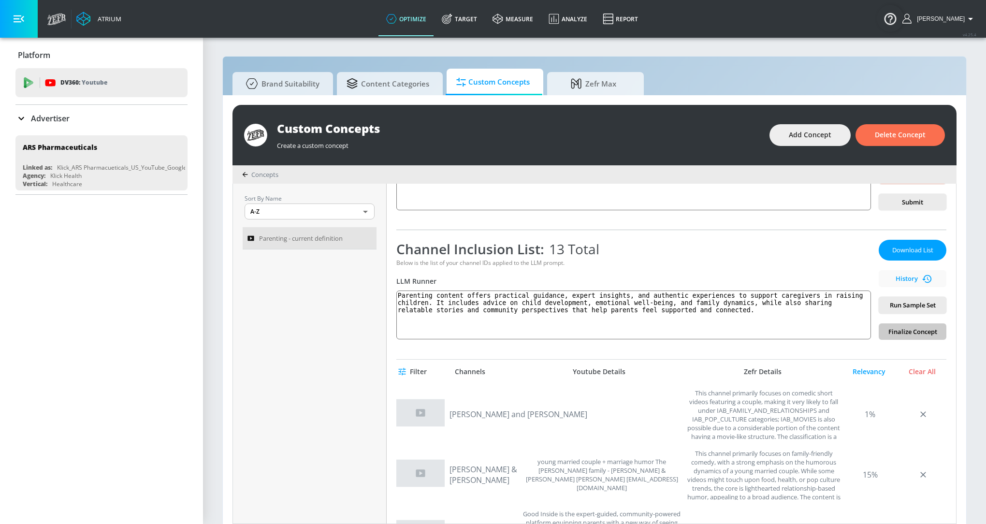
click at [912, 329] on div "Download List History Run Sample Set Finalize Concept" at bounding box center [913, 290] width 68 height 100
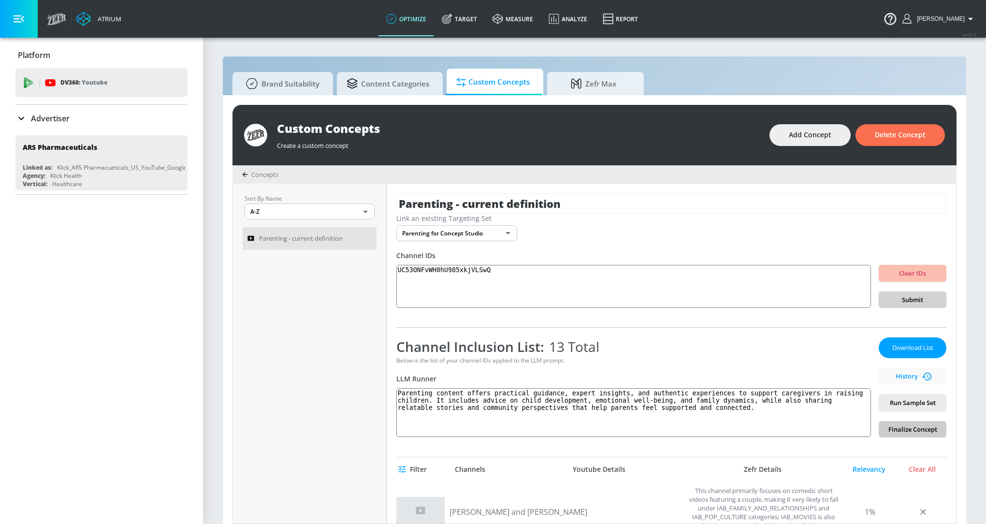
click at [906, 297] on span "Submit" at bounding box center [913, 299] width 52 height 11
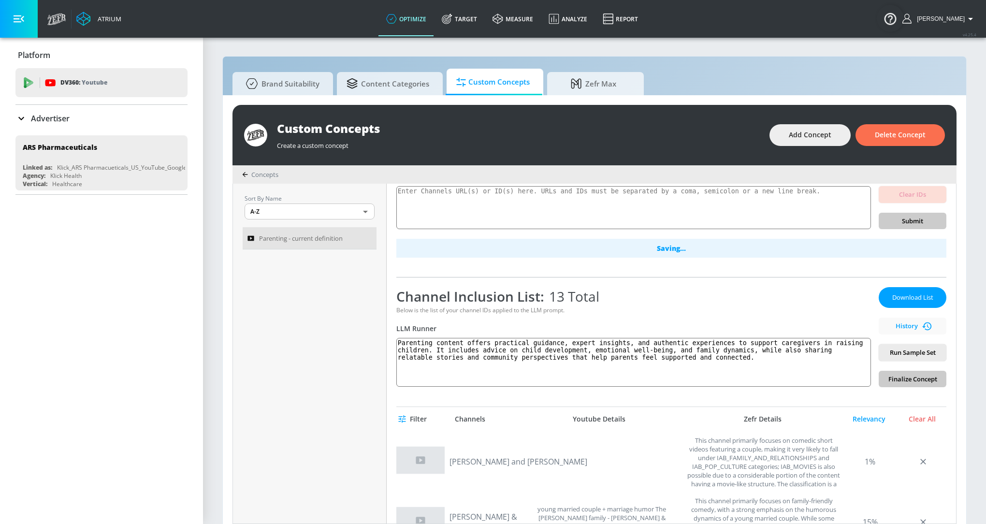
scroll to position [80, 0]
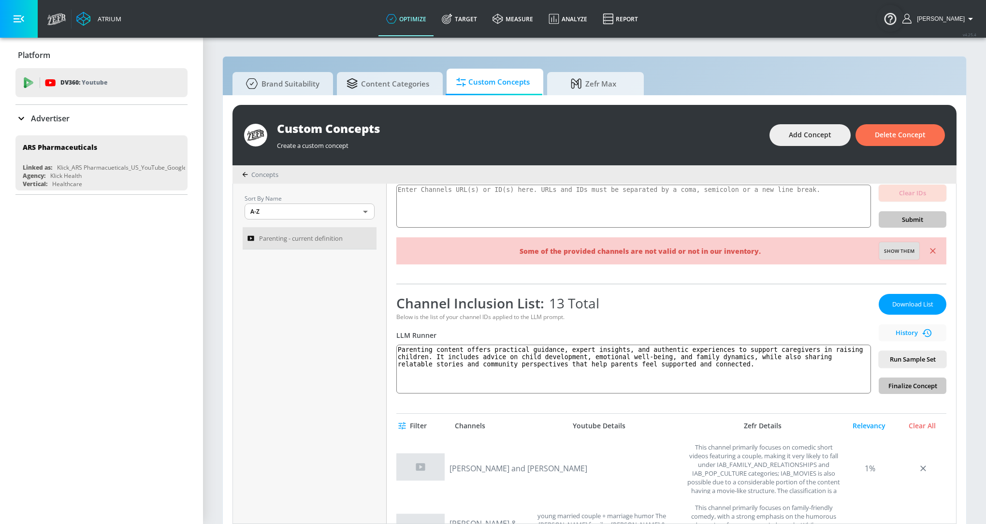
click at [889, 383] on div "Download List History Run Sample Set Finalize Concept" at bounding box center [913, 344] width 68 height 100
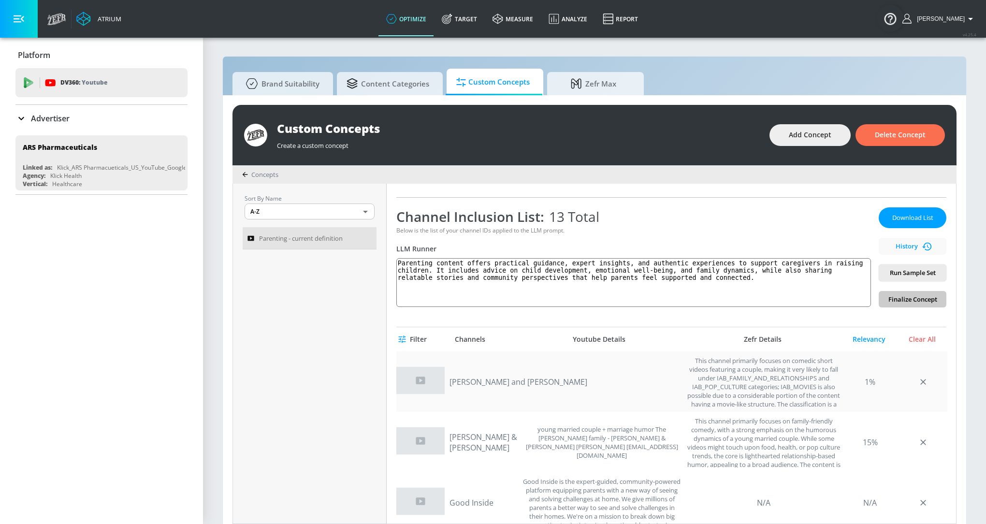
scroll to position [179, 0]
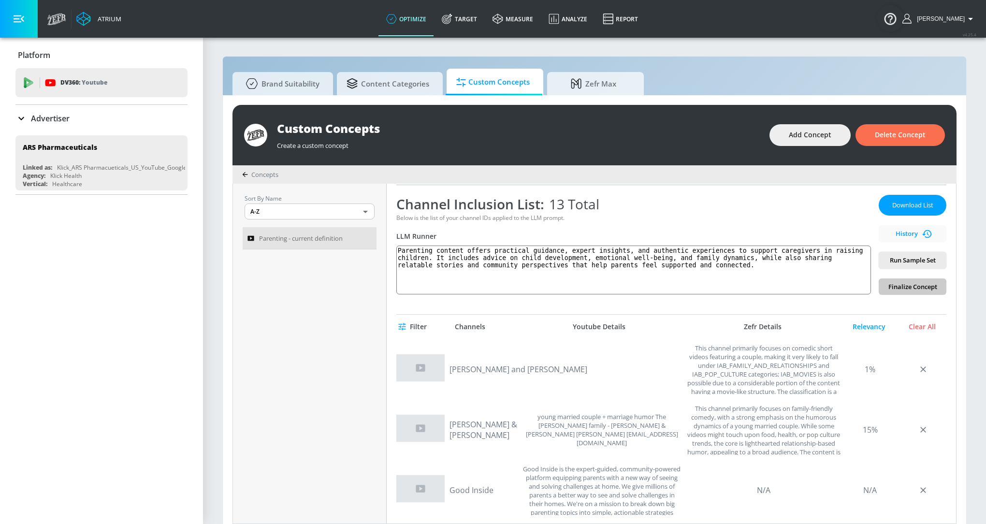
click at [921, 288] on div "Download List History Run Sample Set Finalize Concept" at bounding box center [913, 245] width 68 height 100
click at [922, 290] on div "Download List History Run Sample Set Finalize Concept" at bounding box center [913, 245] width 68 height 100
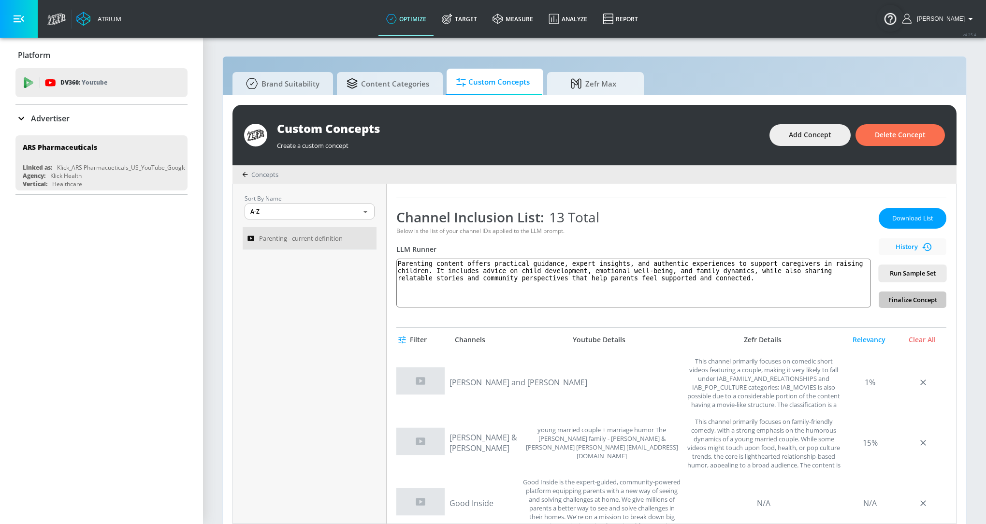
scroll to position [139, 0]
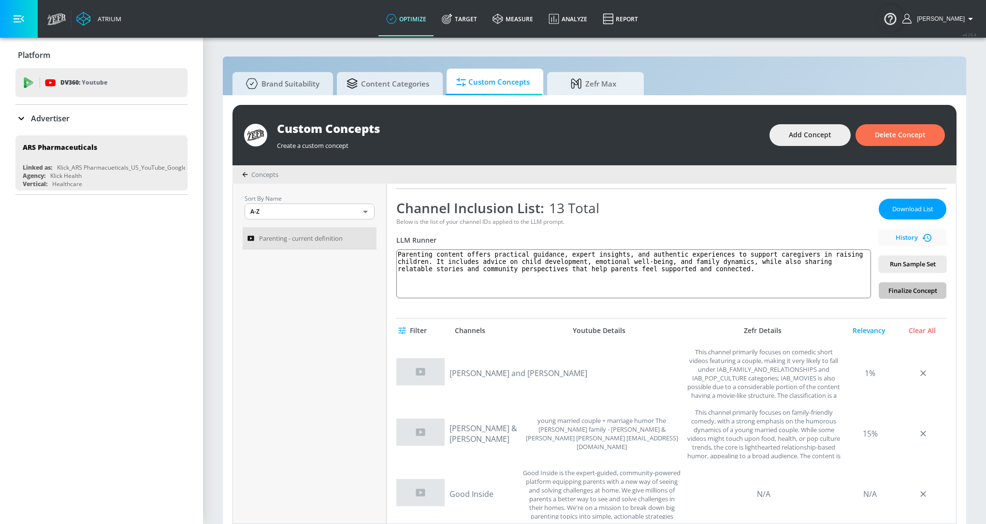
click at [896, 278] on div "Download List History Run Sample Set Finalize Concept" at bounding box center [913, 249] width 68 height 100
click at [896, 292] on div "Download List History Run Sample Set Finalize Concept" at bounding box center [913, 249] width 68 height 100
click at [903, 292] on div "Download List History Run Sample Set Finalize Concept" at bounding box center [913, 249] width 68 height 100
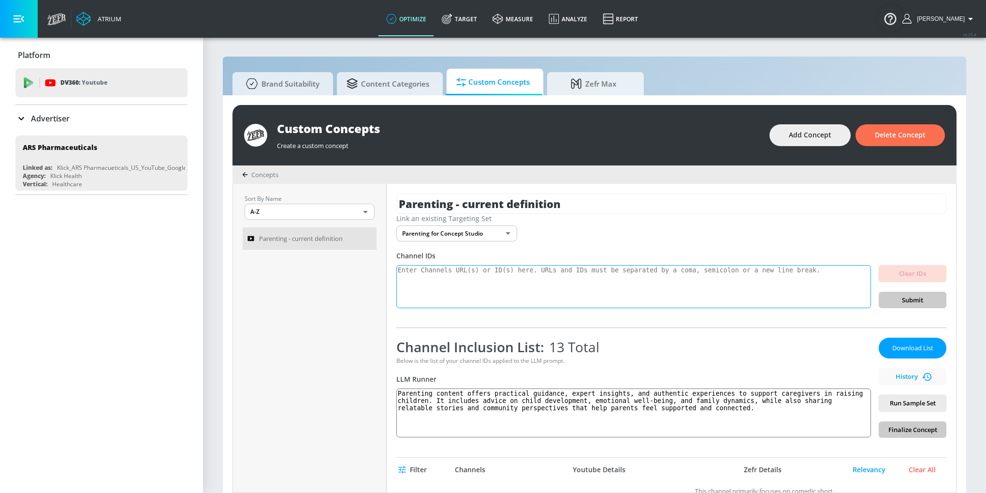
scroll to position [19, 0]
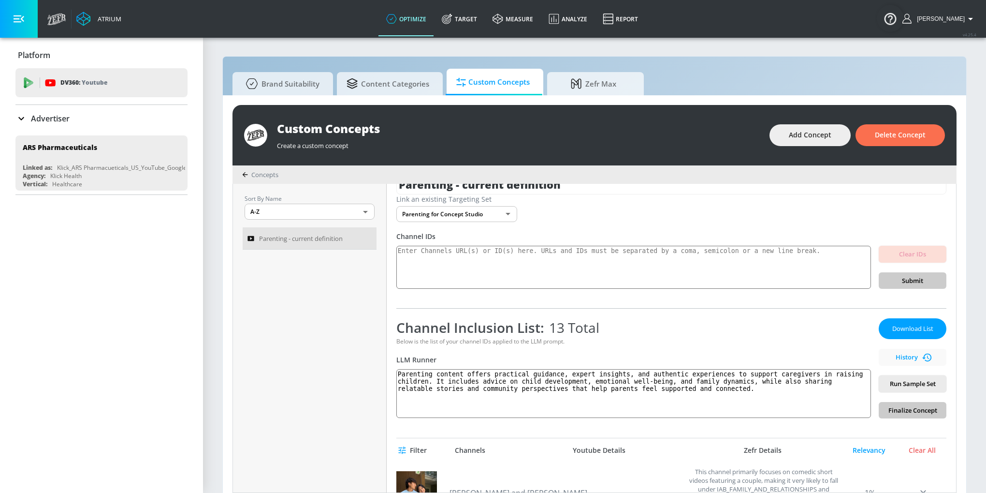
click at [922, 412] on div "Download List History Run Sample Set Finalize Concept" at bounding box center [913, 368] width 68 height 100
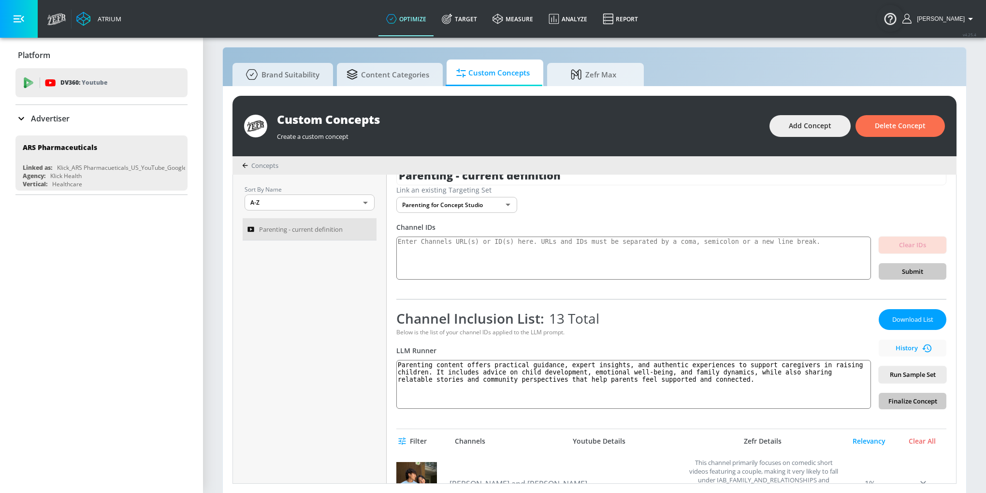
click at [942, 408] on div "Parenting - current definition Link an existing Targeting Set Parenting for Con…" at bounding box center [671, 329] width 569 height 308
click at [933, 402] on div "Download List History Run Sample Set Finalize Concept" at bounding box center [913, 359] width 68 height 100
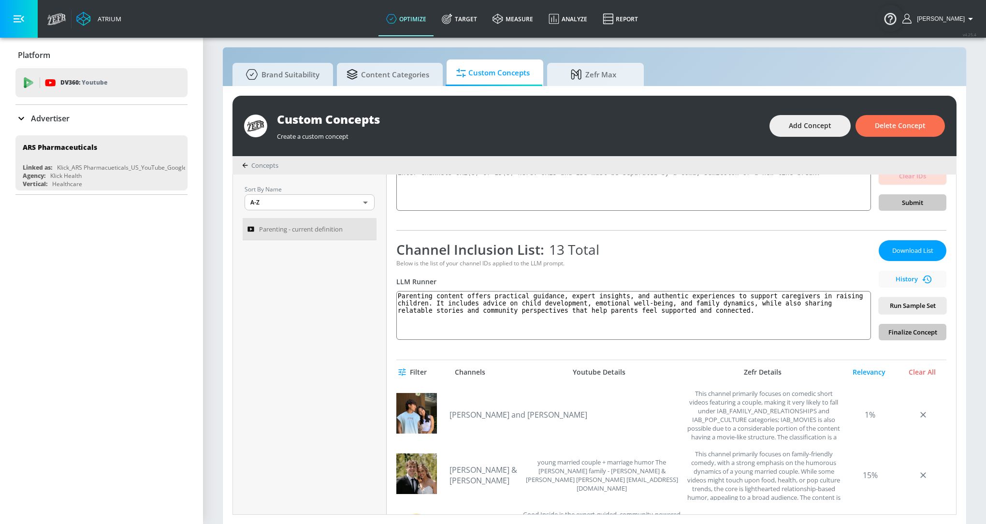
scroll to position [125, 0]
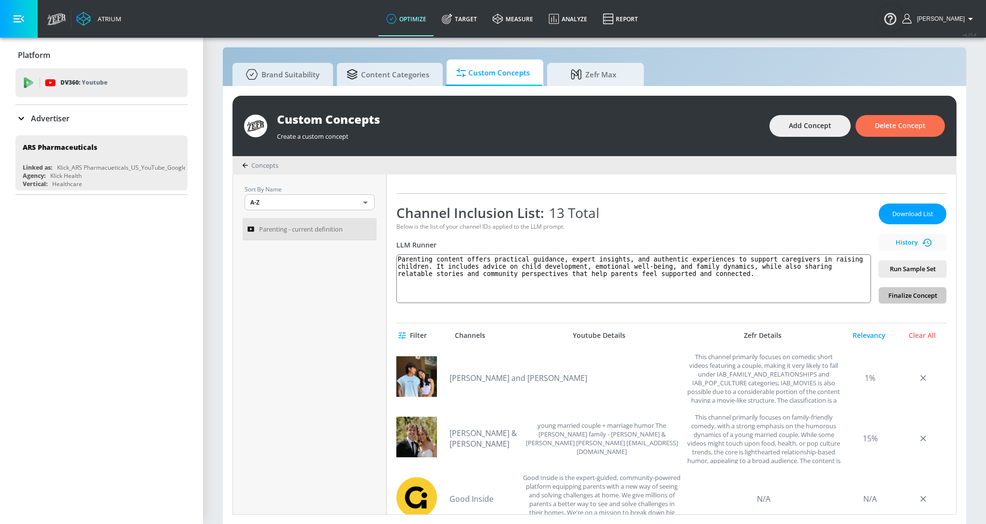
click at [901, 287] on div "Download List History Run Sample Set Finalize Concept" at bounding box center [913, 254] width 68 height 100
click at [901, 291] on div "Download List History Run Sample Set Finalize Concept" at bounding box center [913, 254] width 68 height 100
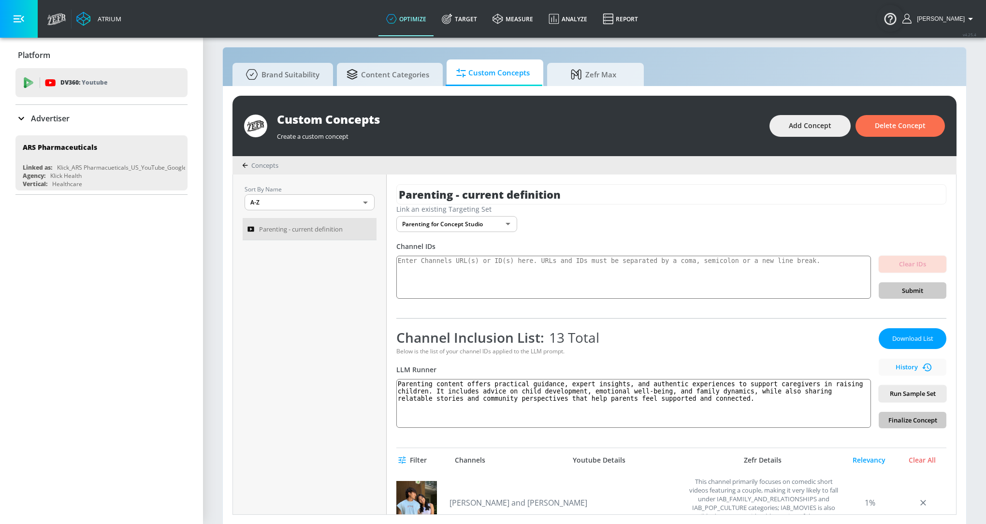
click at [918, 419] on div "Download List History Run Sample Set Finalize Concept" at bounding box center [913, 378] width 68 height 100
click at [925, 419] on div "Download List History Run Sample Set Finalize Concept" at bounding box center [913, 378] width 68 height 100
click at [915, 336] on span "Download List" at bounding box center [913, 338] width 48 height 11
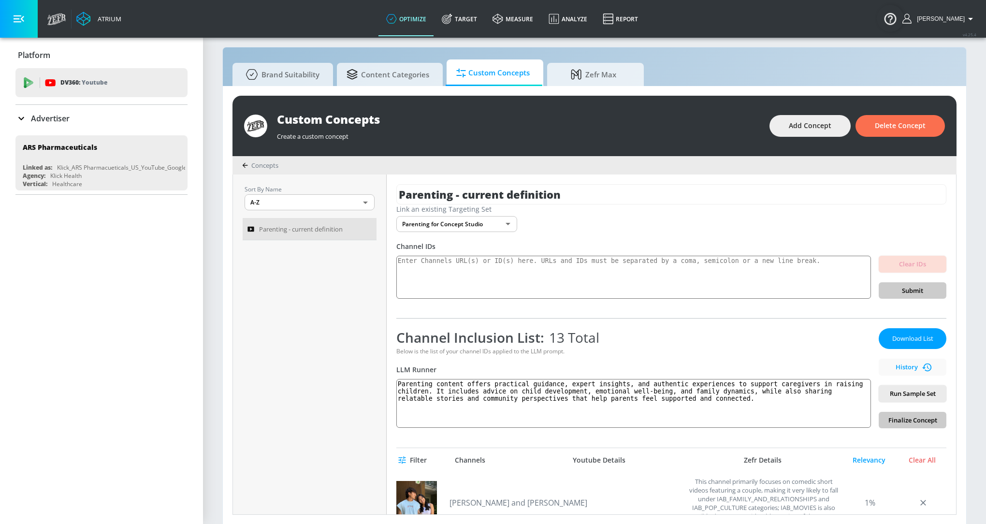
click at [898, 417] on div "Download List History Run Sample Set Finalize Concept" at bounding box center [913, 378] width 68 height 100
click at [895, 418] on div "Download List History Run Sample Set Finalize Concept" at bounding box center [913, 378] width 68 height 100
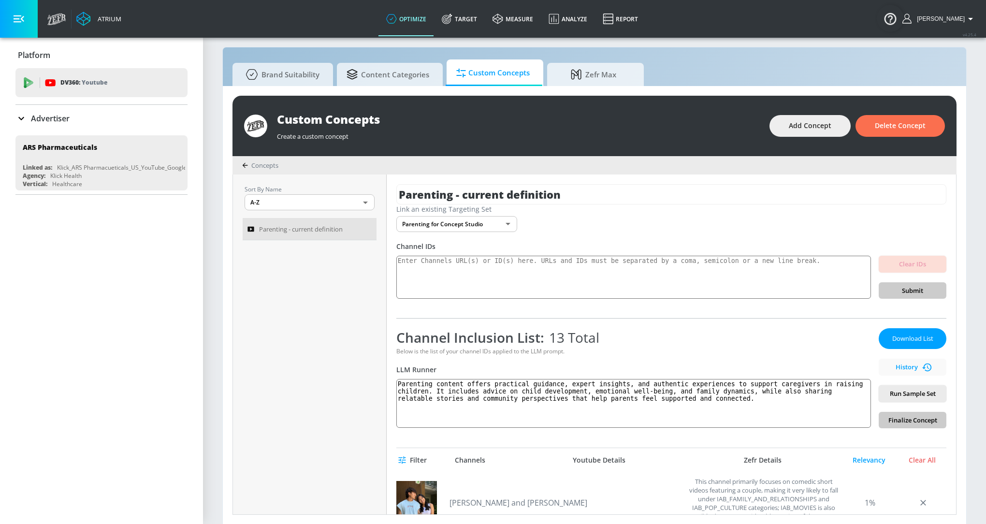
click at [895, 418] on div "Download List History Run Sample Set Finalize Concept" at bounding box center [913, 378] width 68 height 100
click at [897, 418] on div "Download List History Run Sample Set Finalize Concept" at bounding box center [913, 378] width 68 height 100
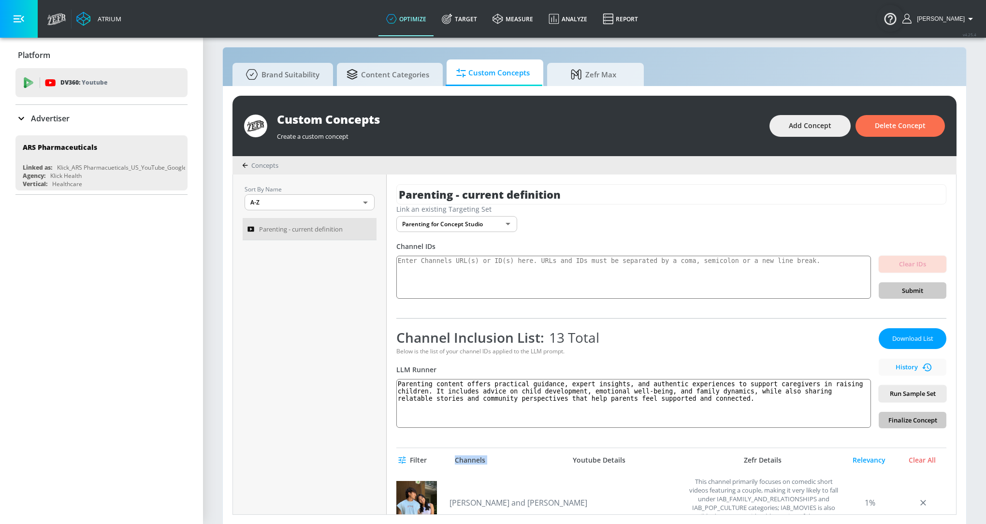
click at [903, 423] on div "Download List History Run Sample Set Finalize Concept" at bounding box center [913, 378] width 68 height 100
click at [911, 397] on span "Run Sample Set" at bounding box center [913, 393] width 52 height 11
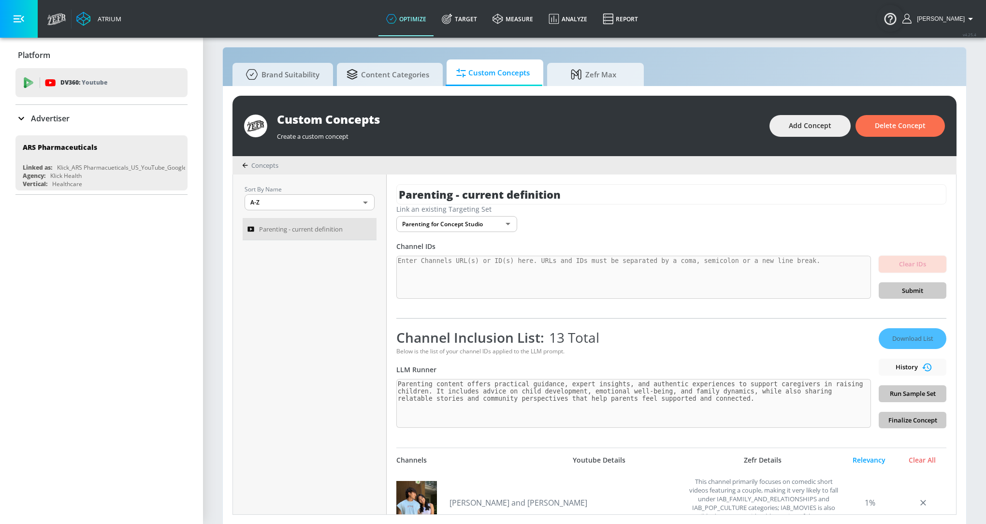
click at [907, 416] on div "Download List History Run Sample Set Finalize Concept" at bounding box center [913, 378] width 68 height 100
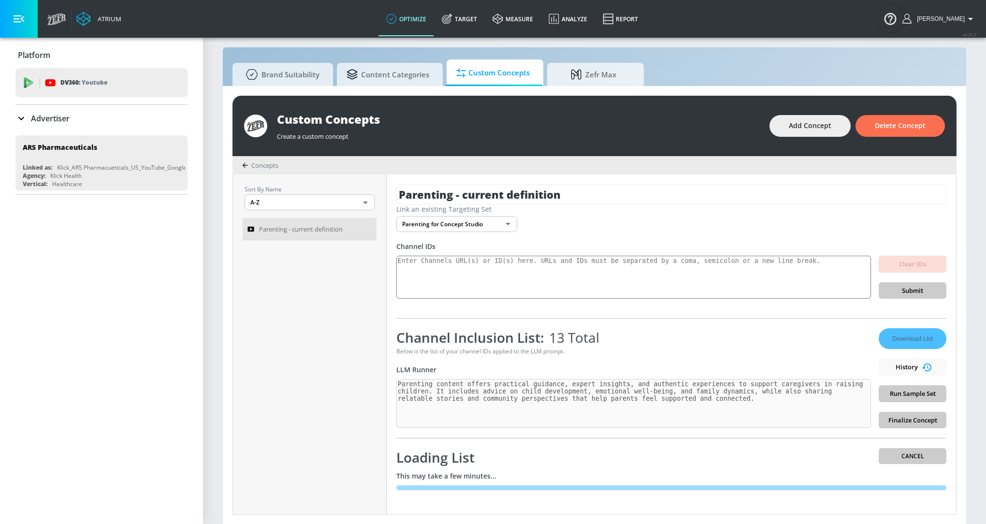
click at [920, 423] on div "Download List History Run Sample Set Finalize Concept" at bounding box center [913, 378] width 68 height 100
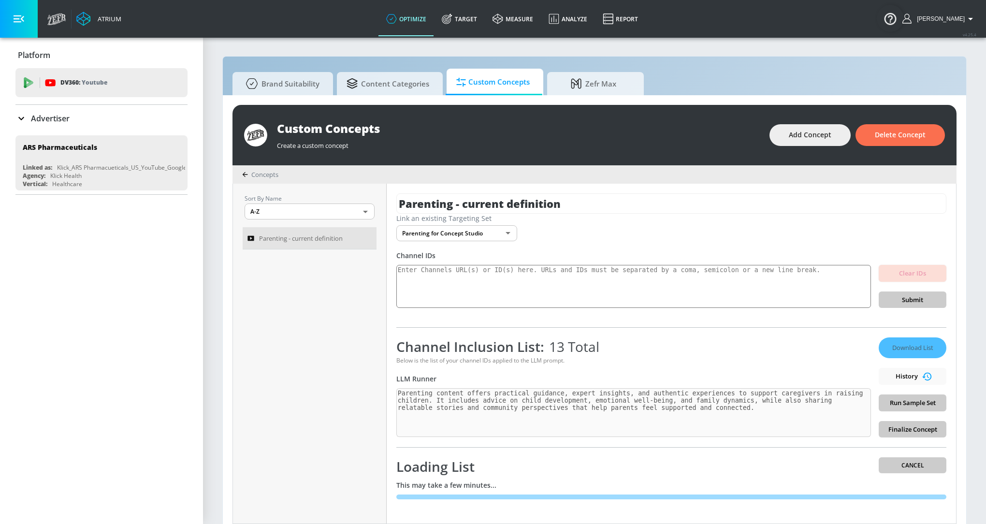
scroll to position [9, 0]
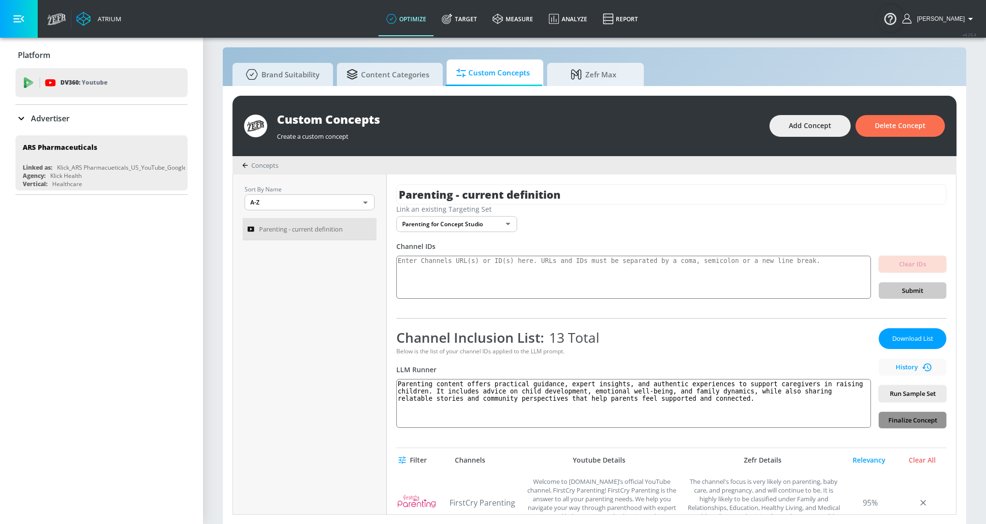
click at [907, 415] on span "Finalize Concept" at bounding box center [913, 420] width 52 height 11
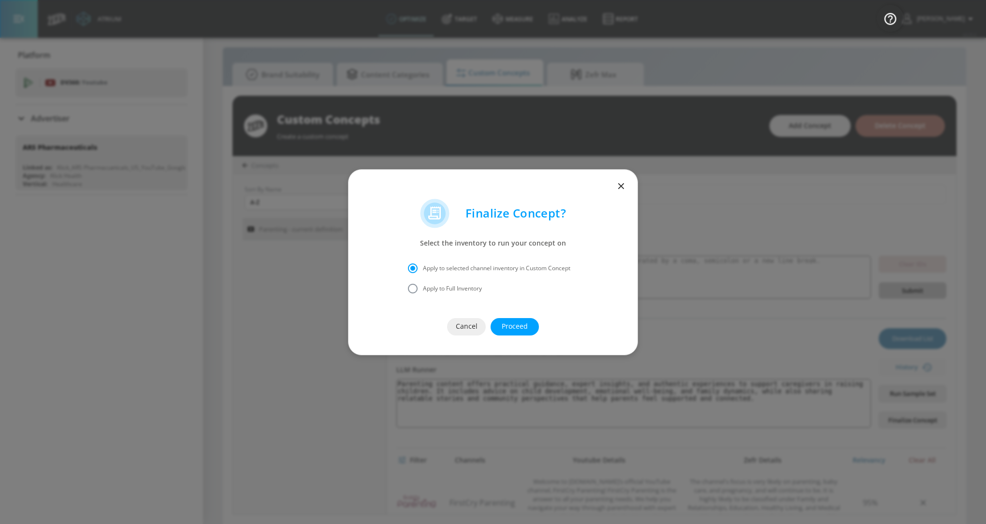
click at [520, 325] on span "Proceed" at bounding box center [515, 327] width 10 height 12
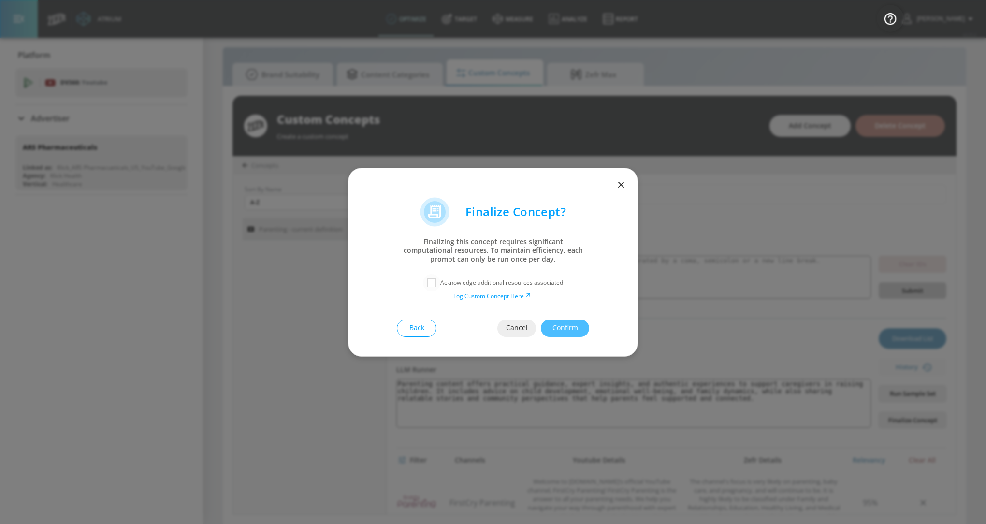
click at [433, 285] on input "checkbox" at bounding box center [431, 282] width 17 height 17
checkbox input "true"
click at [560, 330] on span "Confirm" at bounding box center [565, 328] width 10 height 12
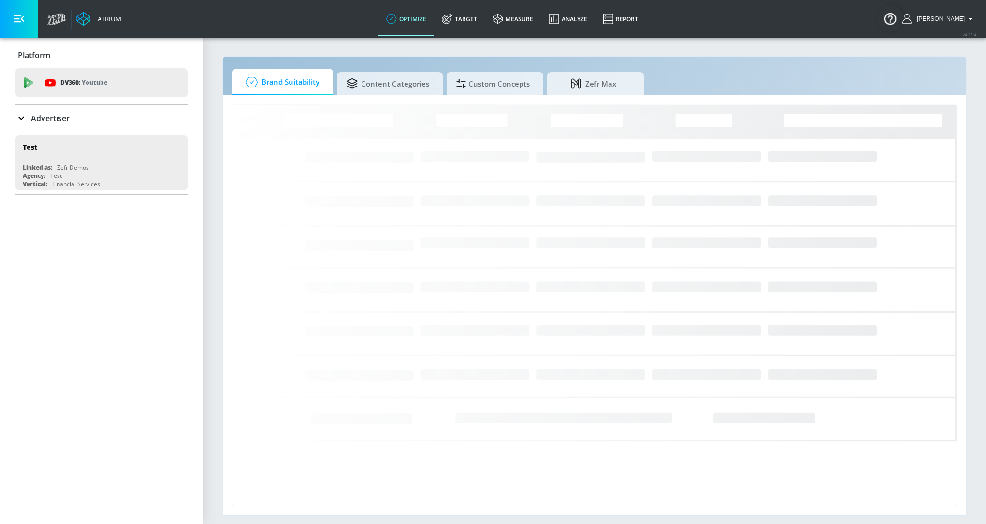
click at [57, 127] on div "Advertiser" at bounding box center [101, 118] width 172 height 27
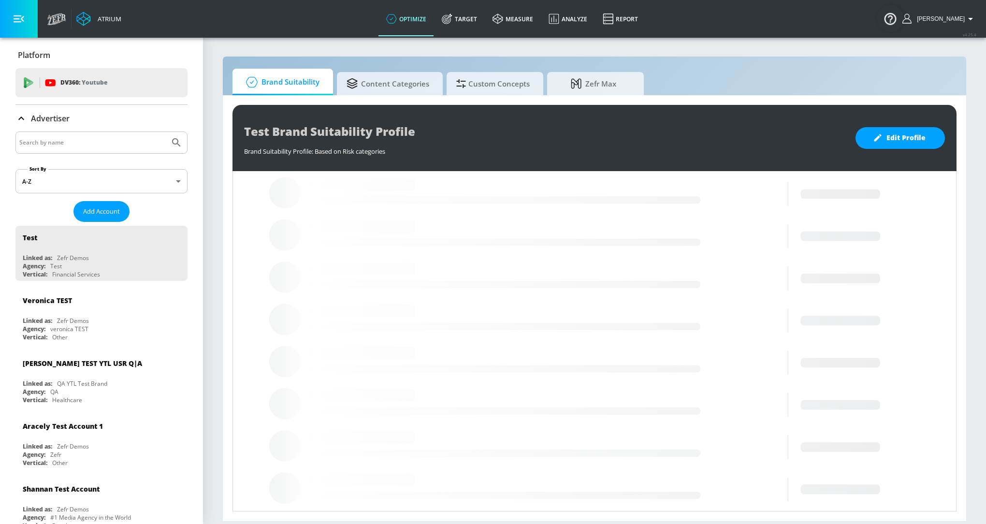
click at [60, 148] on input "Search by name" at bounding box center [92, 142] width 146 height 13
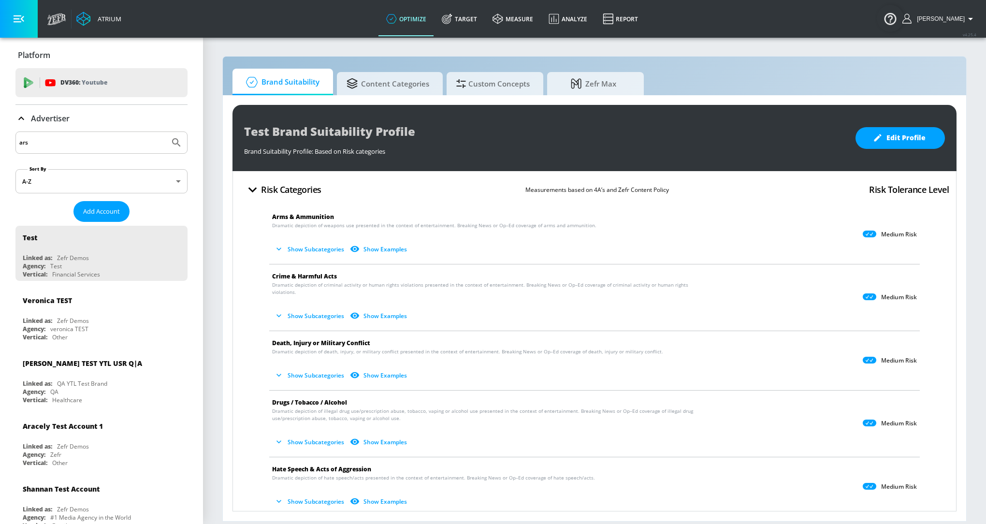
type input "ars"
click at [176, 143] on icon "Submit Search" at bounding box center [176, 142] width 8 height 8
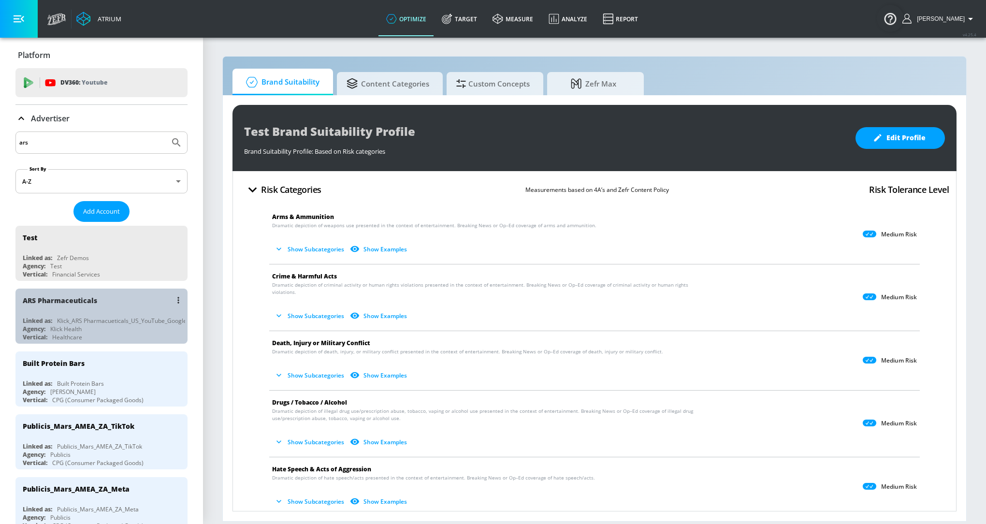
click at [76, 302] on div "ARS Pharmaceuticals" at bounding box center [60, 300] width 74 height 9
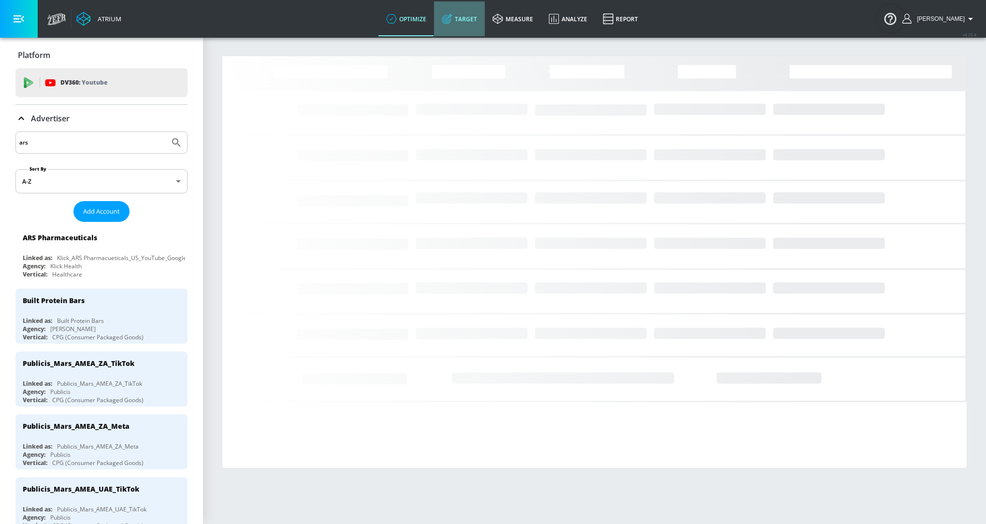
click at [465, 33] on link "Target" at bounding box center [459, 18] width 51 height 35
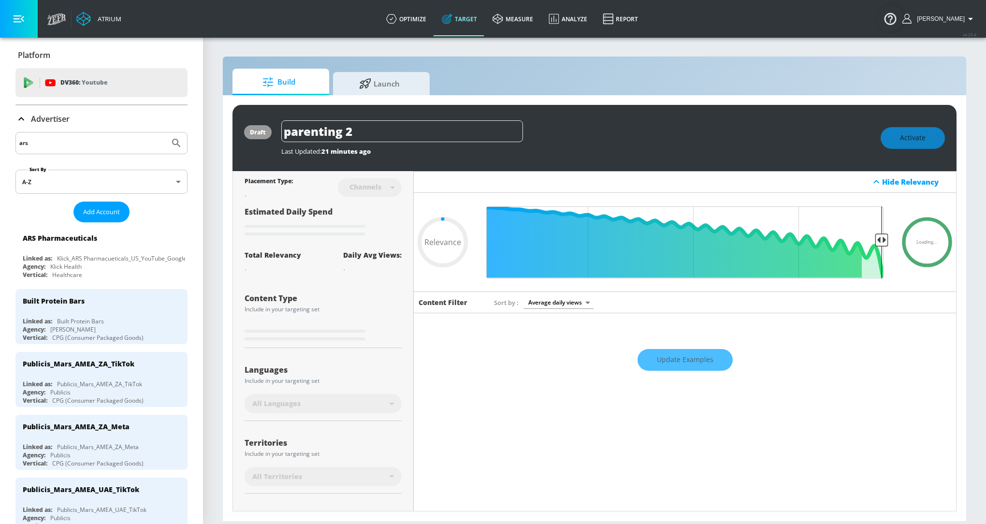
type input "0.74"
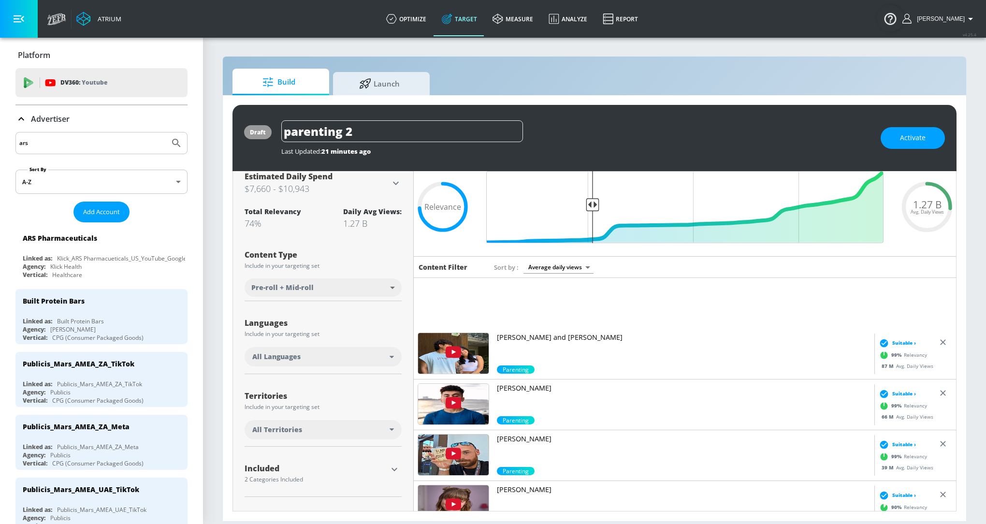
scroll to position [151, 0]
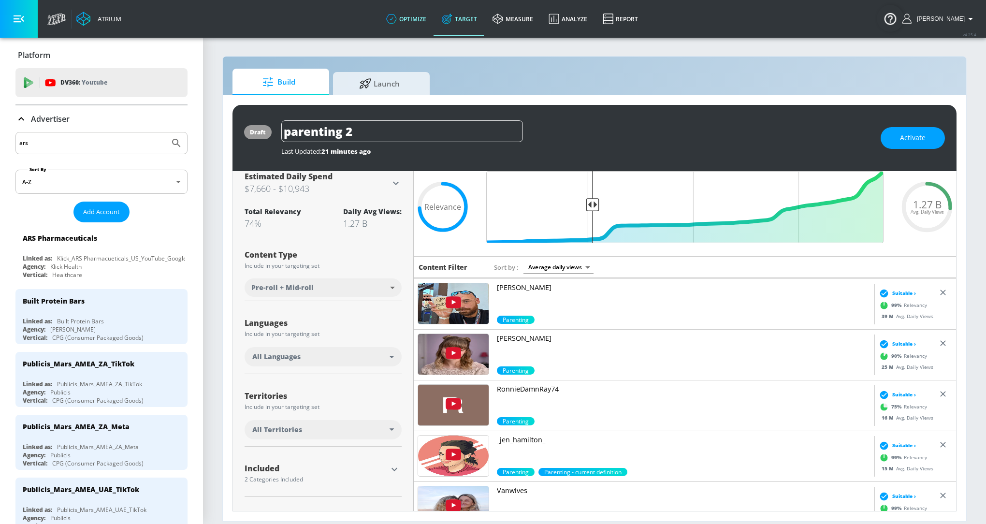
click at [423, 28] on link "optimize" at bounding box center [407, 18] width 56 height 35
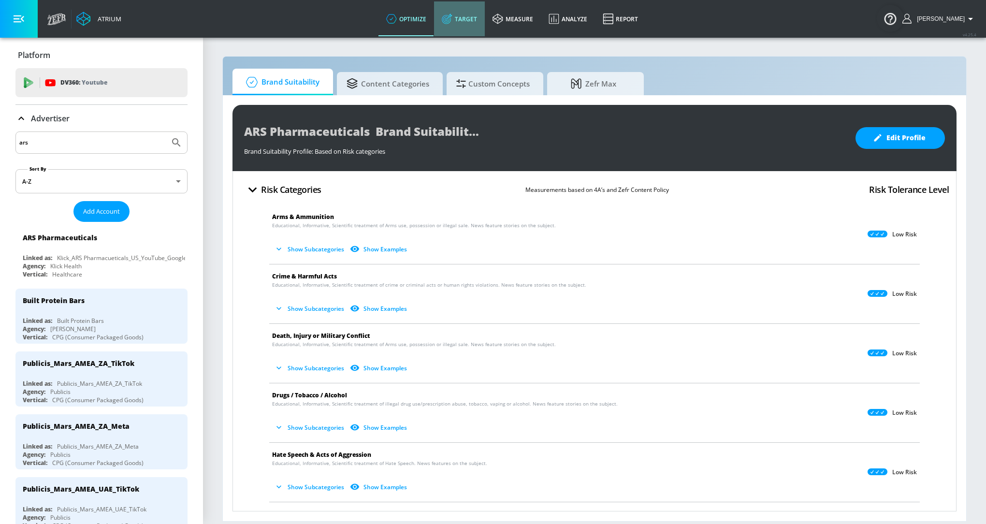
click at [473, 23] on link "Target" at bounding box center [459, 18] width 51 height 35
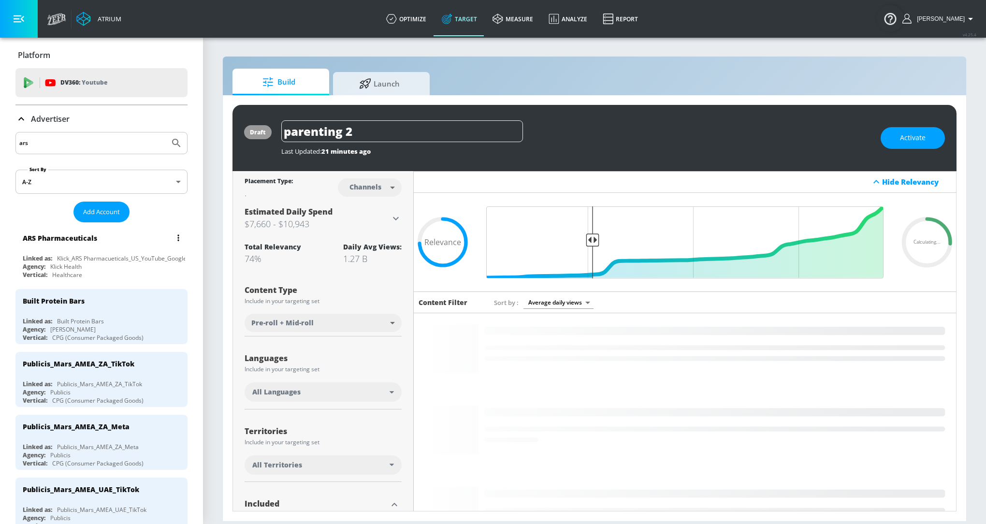
click at [105, 256] on div "Klick_ARS Pharmacueticals_US_YouTube_GoogleAds" at bounding box center [127, 258] width 140 height 8
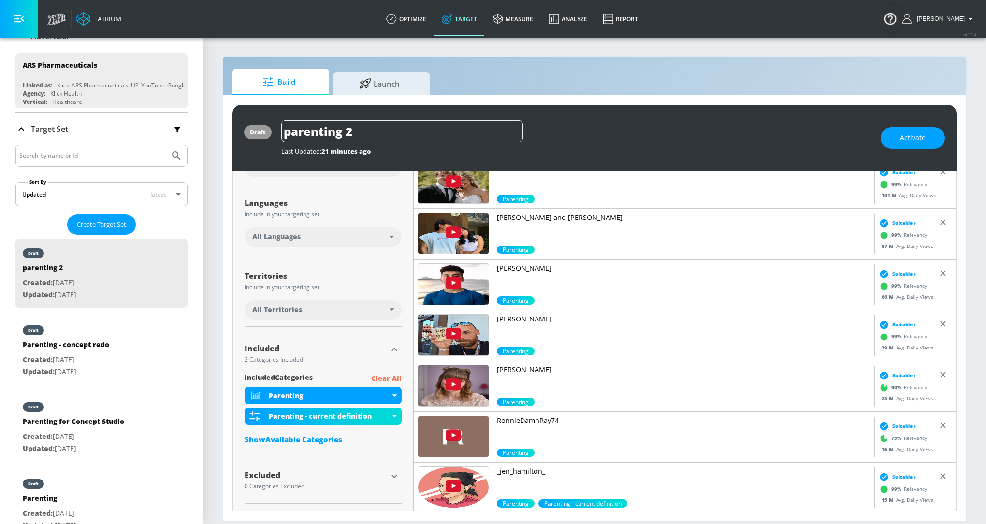
scroll to position [83, 0]
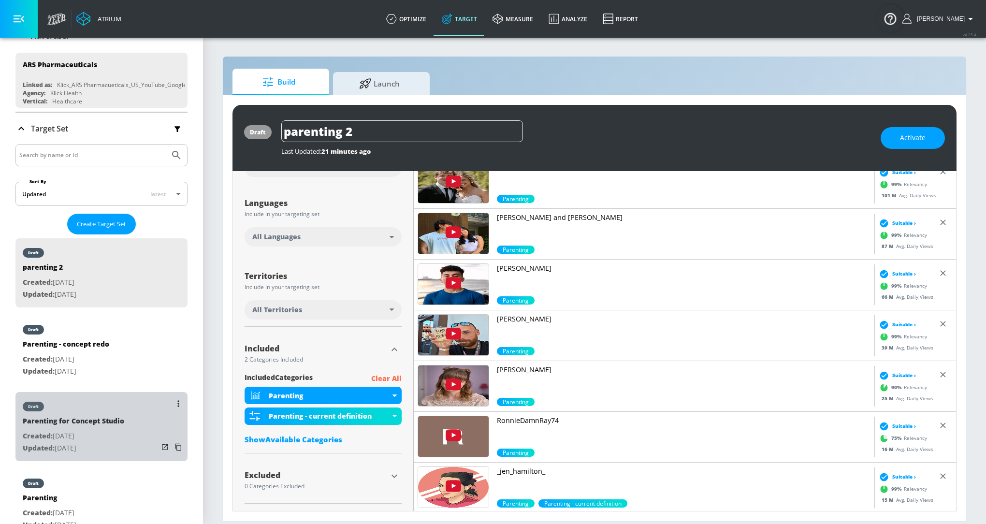
click at [97, 429] on div "Parenting for Concept Studio" at bounding box center [74, 423] width 102 height 14
type input "Parenting for Concept Studio"
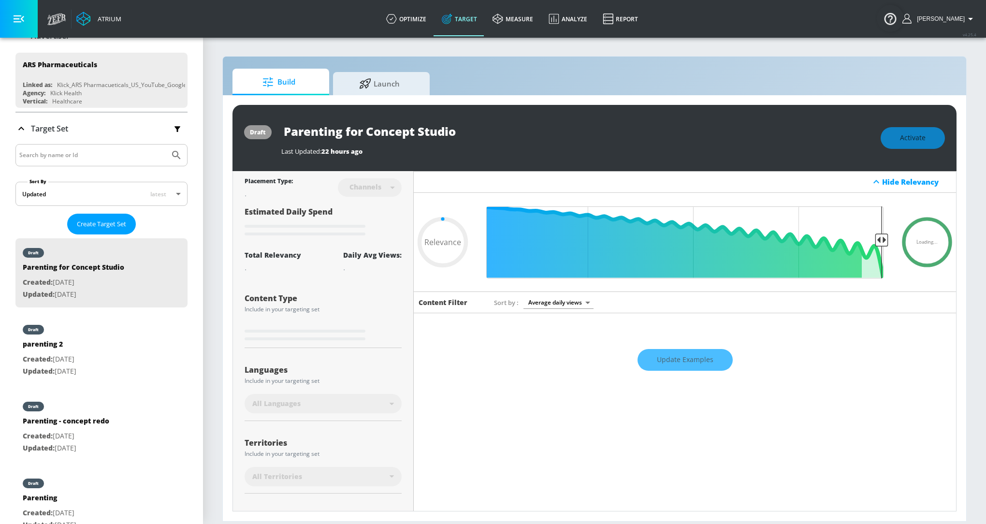
type input "0.62"
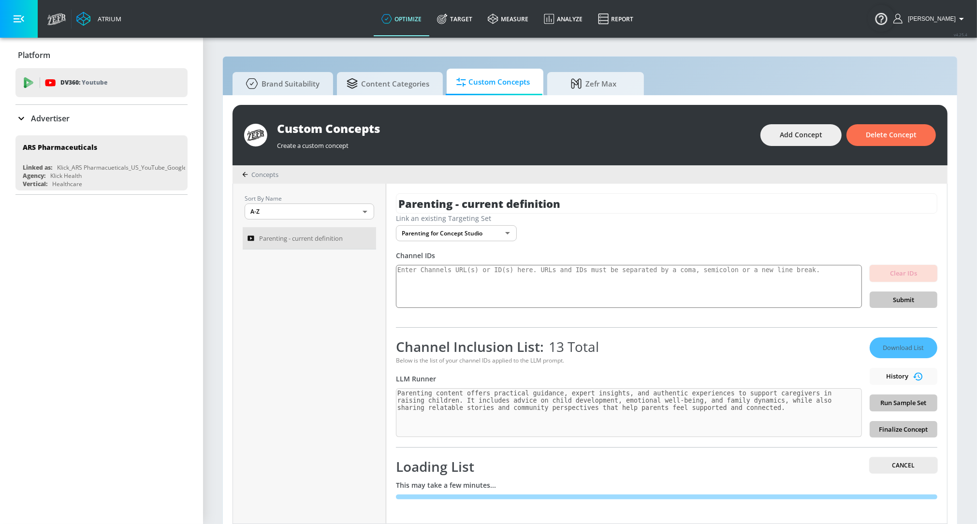
scroll to position [9, 0]
